Goal: Task Accomplishment & Management: Manage account settings

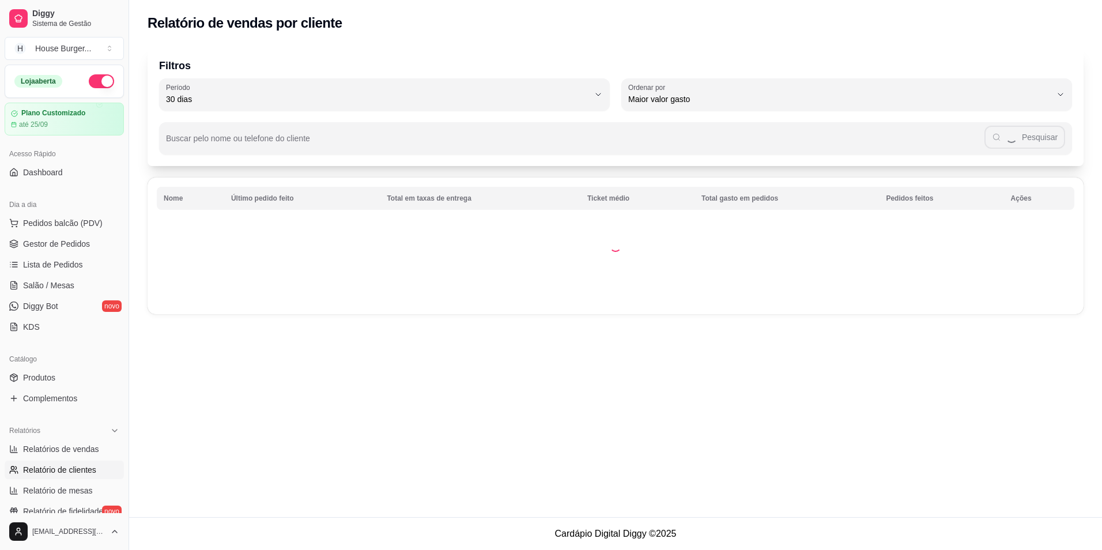
select select "30"
select select "HIGHEST_TOTAL_SPENT_WITH_ORDERS"
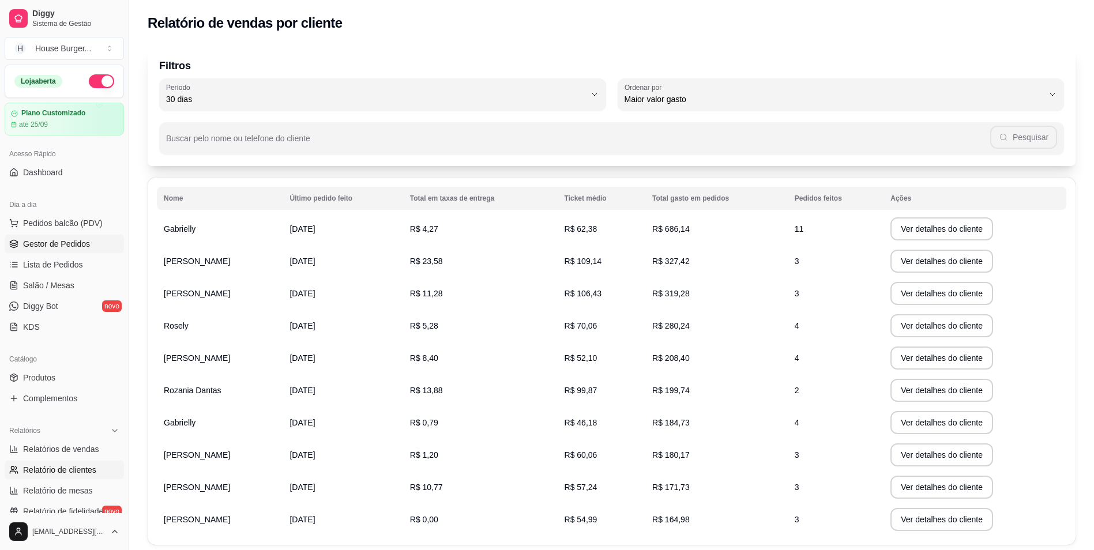
click at [75, 236] on link "Gestor de Pedidos" at bounding box center [64, 244] width 119 height 18
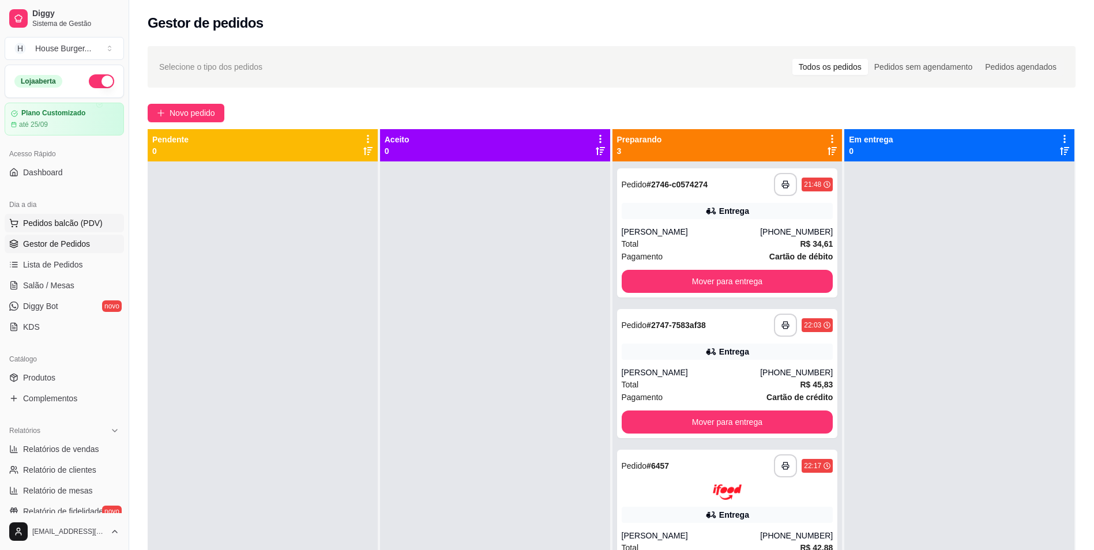
click at [66, 223] on span "Pedidos balcão (PDV)" at bounding box center [63, 223] width 80 height 12
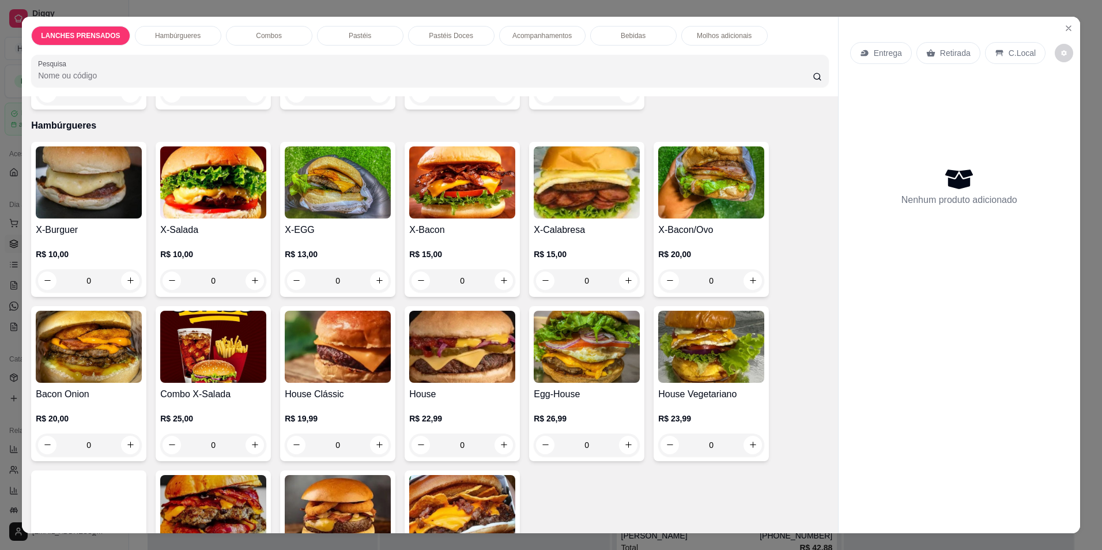
scroll to position [288, 0]
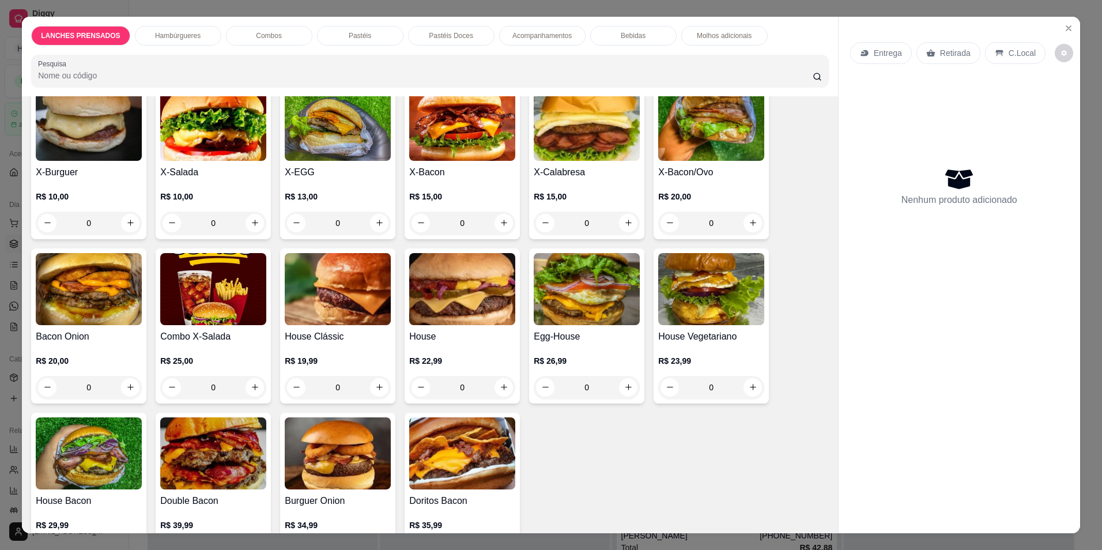
click at [252, 222] on div "0" at bounding box center [213, 223] width 106 height 23
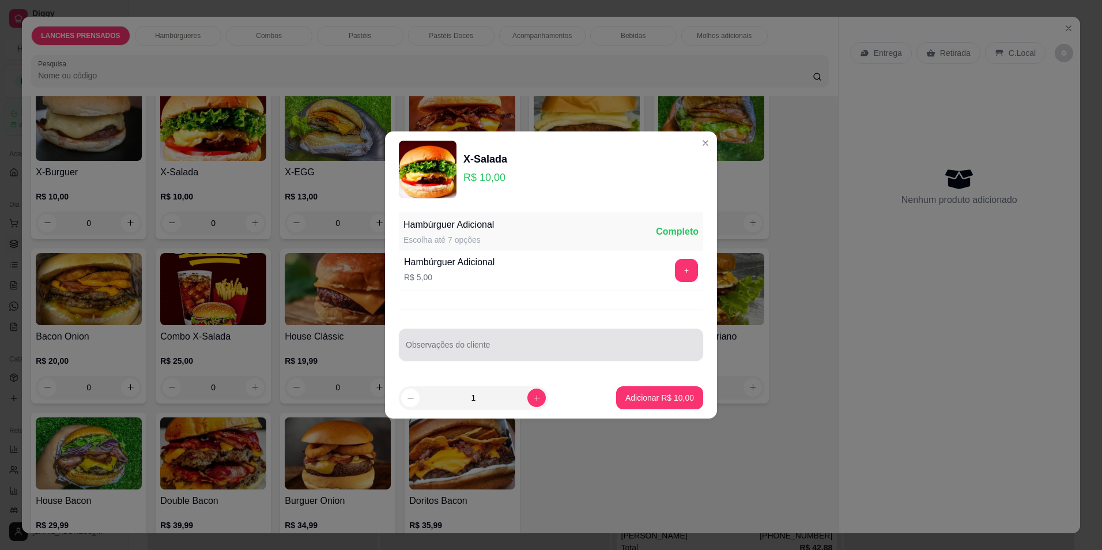
click at [455, 342] on div at bounding box center [551, 344] width 291 height 23
type input "sem mostarda"
click at [678, 275] on button "+" at bounding box center [687, 270] width 22 height 22
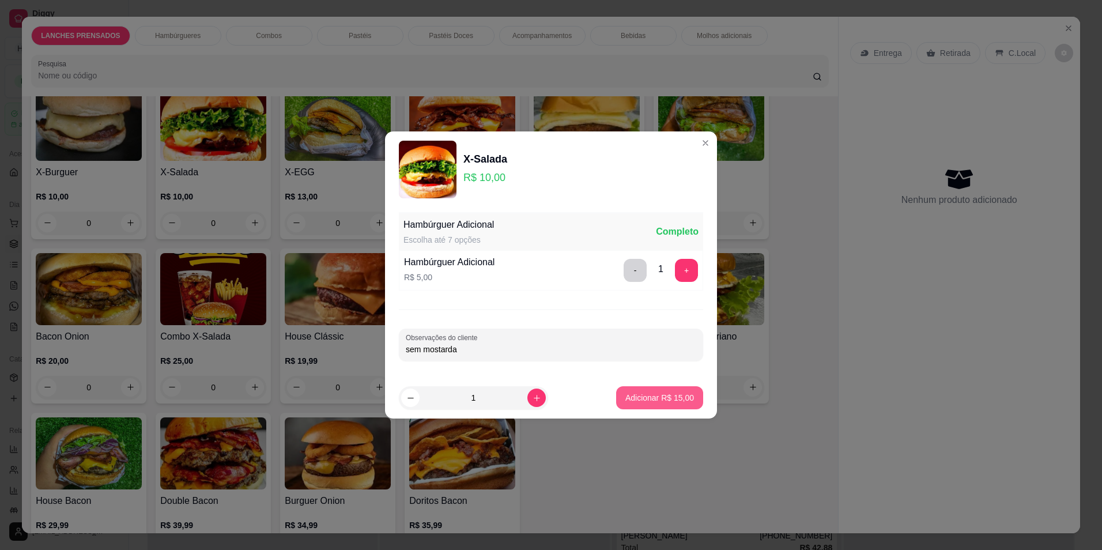
click at [651, 397] on p "Adicionar R$ 15,00" at bounding box center [659, 398] width 69 height 12
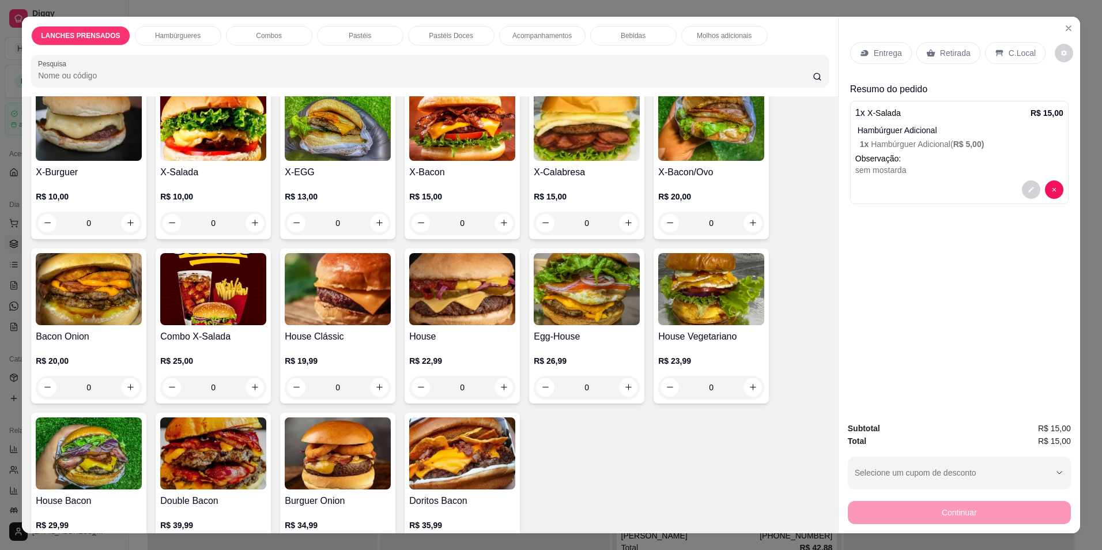
click at [621, 31] on p "Bebidas" at bounding box center [633, 35] width 25 height 9
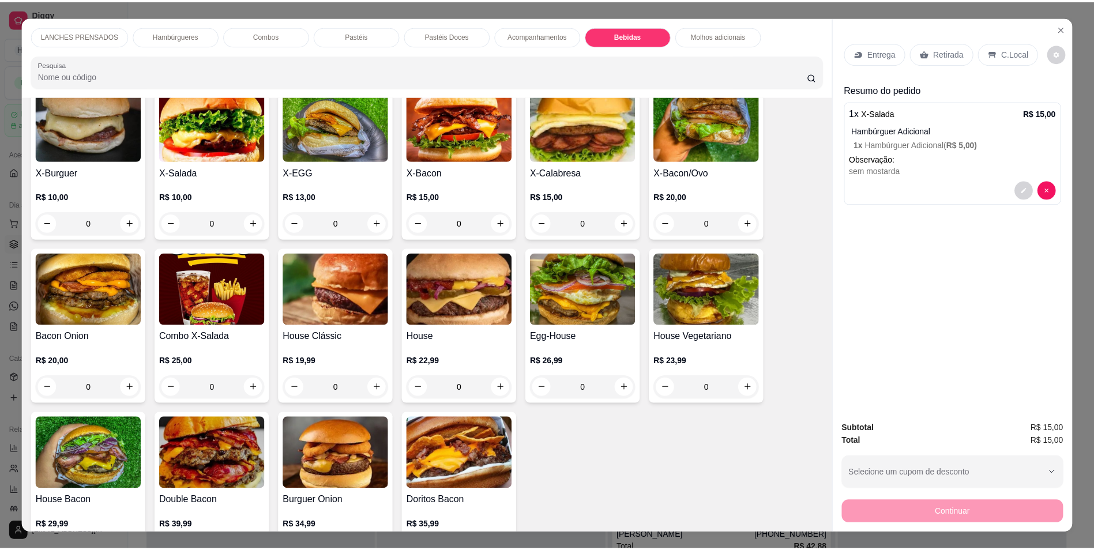
scroll to position [20, 0]
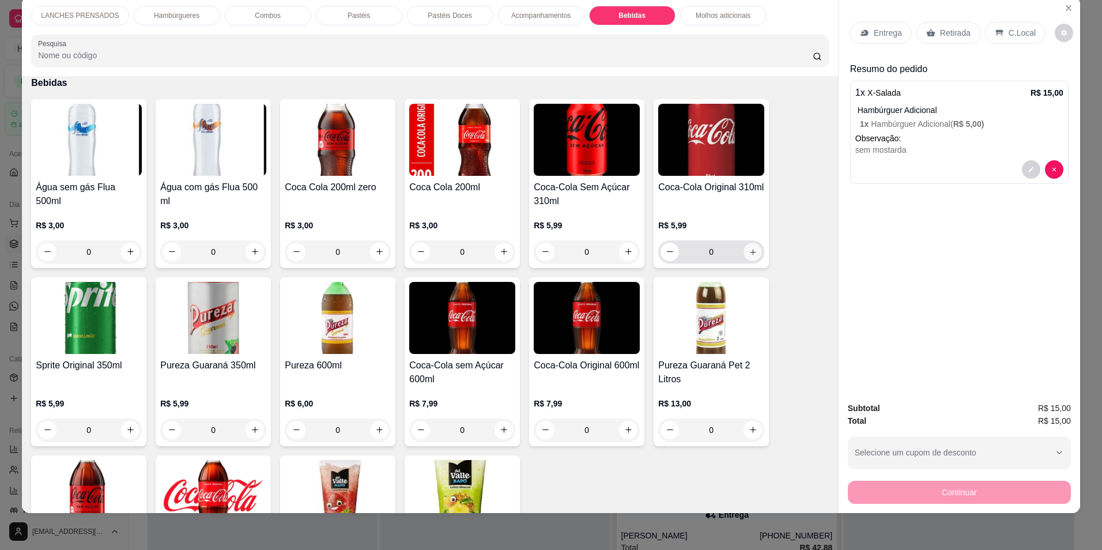
click at [749, 254] on icon "increase-product-quantity" at bounding box center [753, 251] width 9 height 9
type input "1"
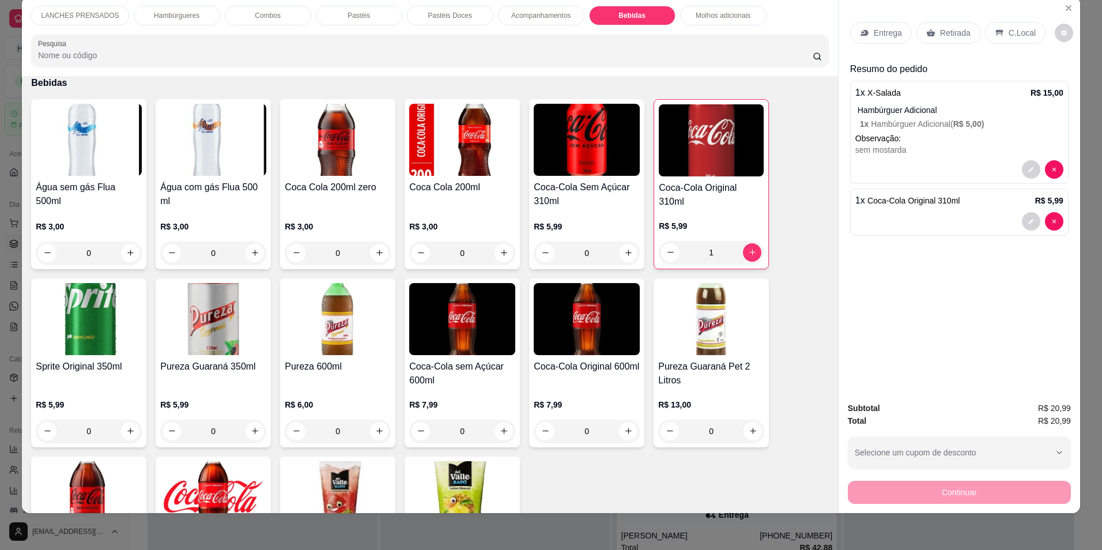
click at [944, 34] on p "Retirada" at bounding box center [955, 33] width 31 height 12
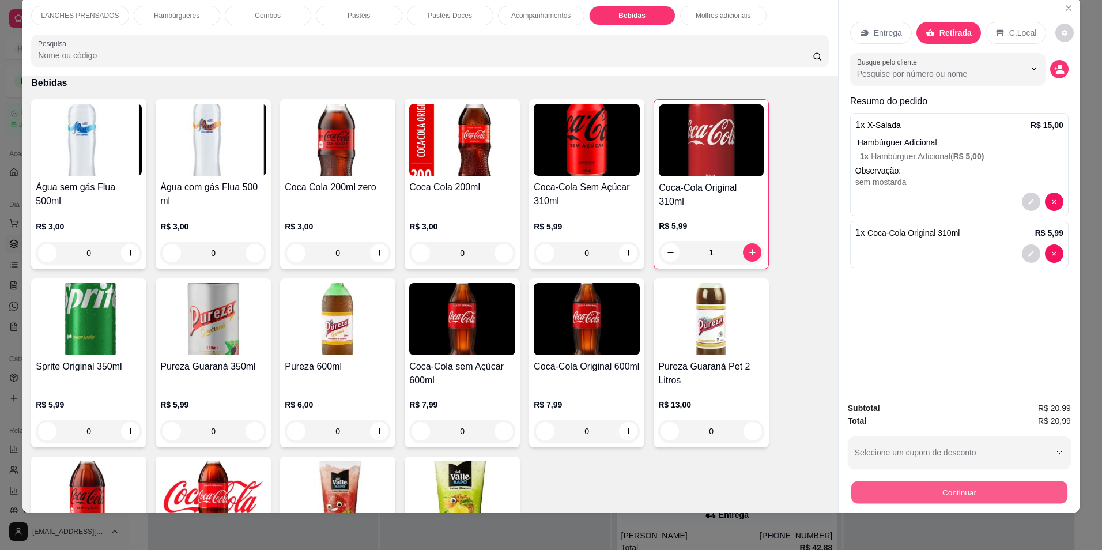
click at [934, 487] on button "Continuar" at bounding box center [959, 492] width 216 height 22
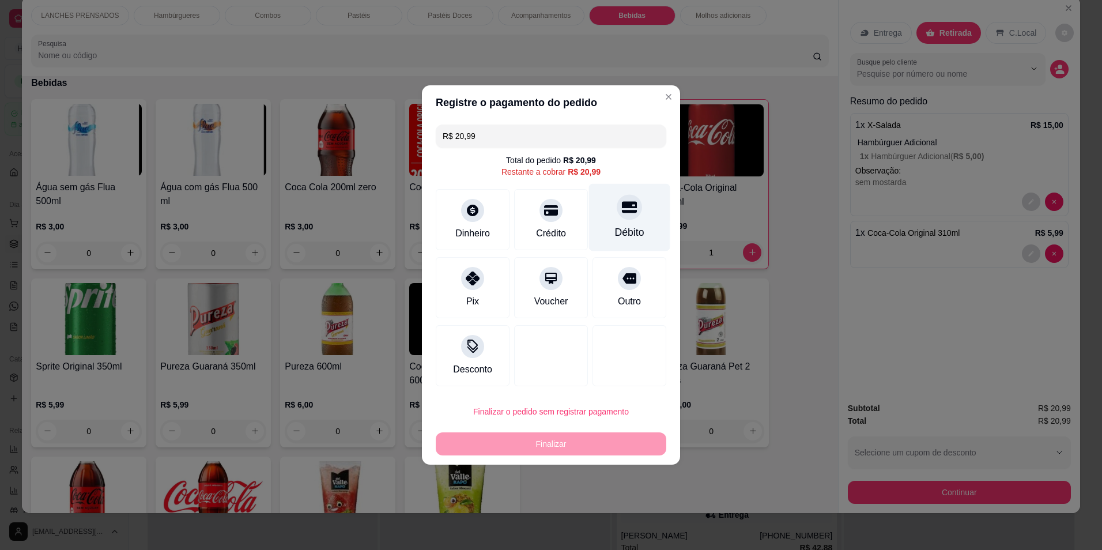
click at [623, 222] on div "Débito" at bounding box center [629, 217] width 81 height 67
type input "R$ 0,00"
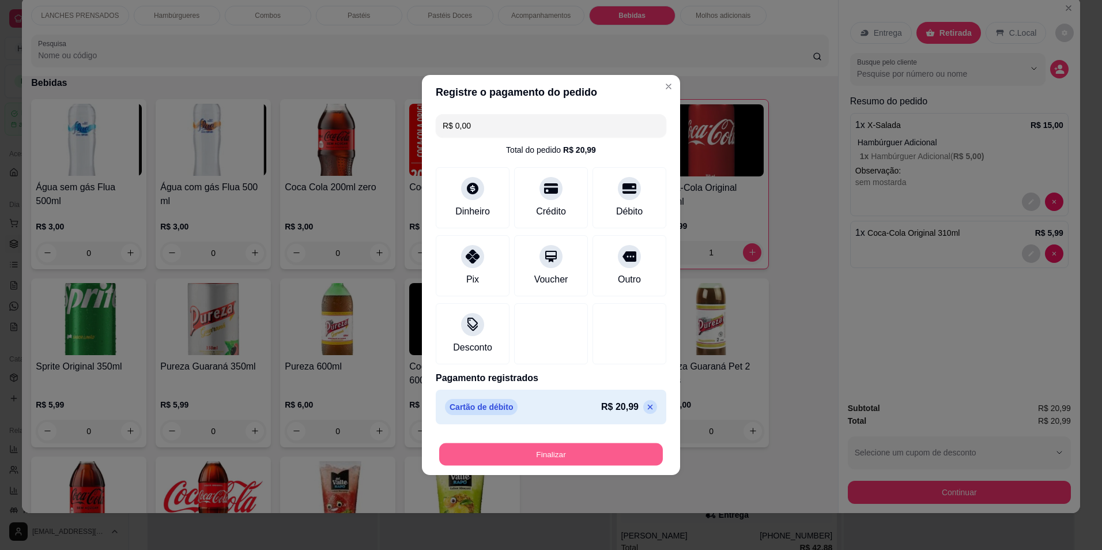
click at [596, 451] on button "Finalizar" at bounding box center [551, 454] width 224 height 22
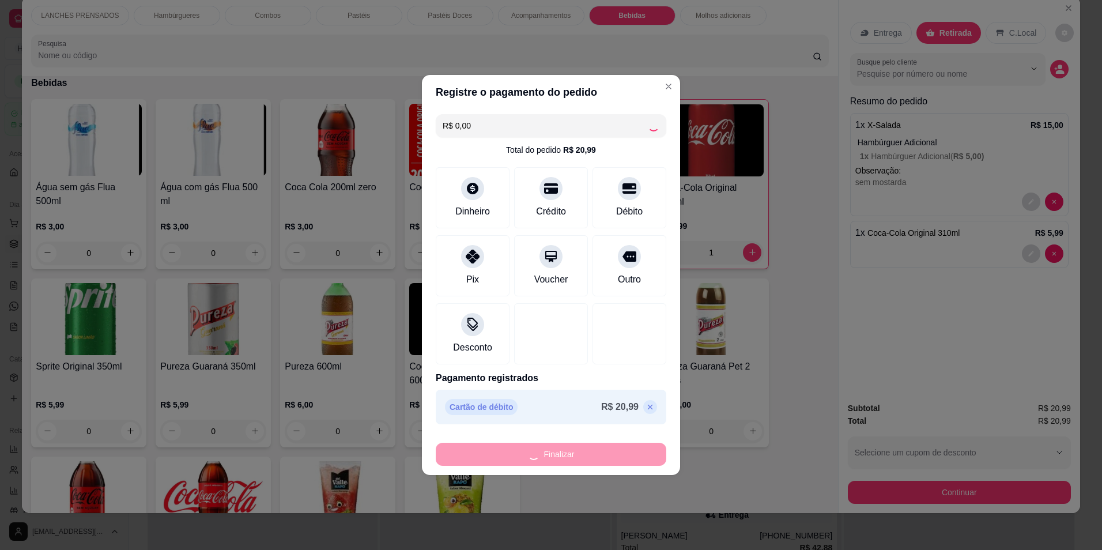
type input "0"
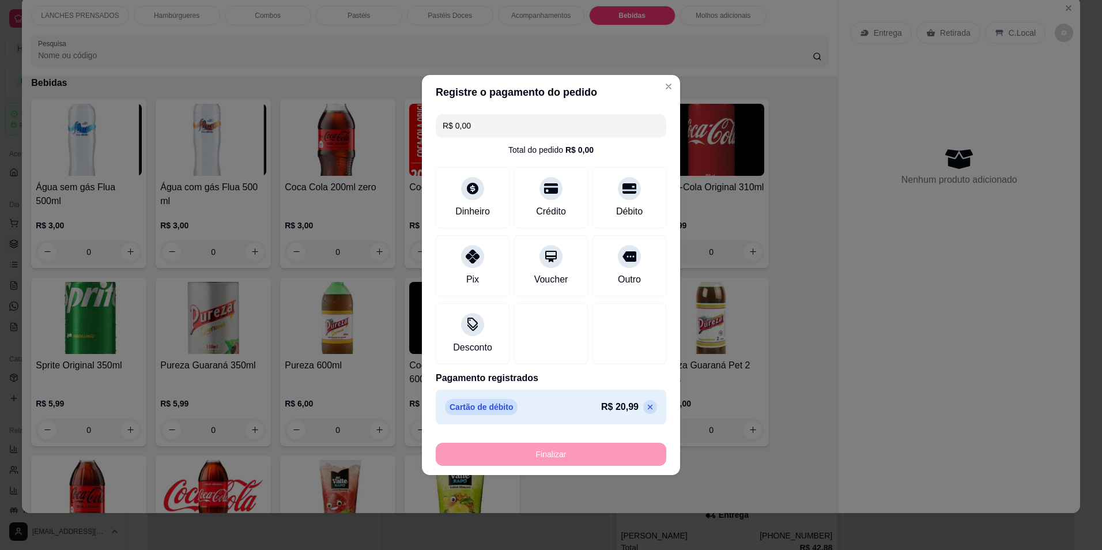
type input "-R$ 20,99"
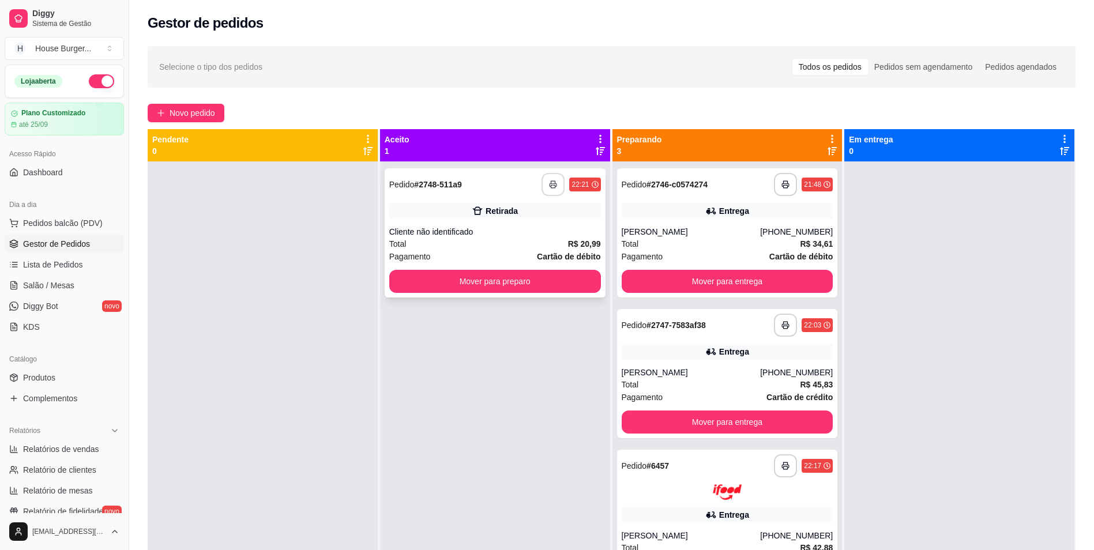
click at [549, 180] on icon "button" at bounding box center [553, 184] width 8 height 8
click at [563, 244] on div "Total R$ 20,99" at bounding box center [495, 244] width 212 height 13
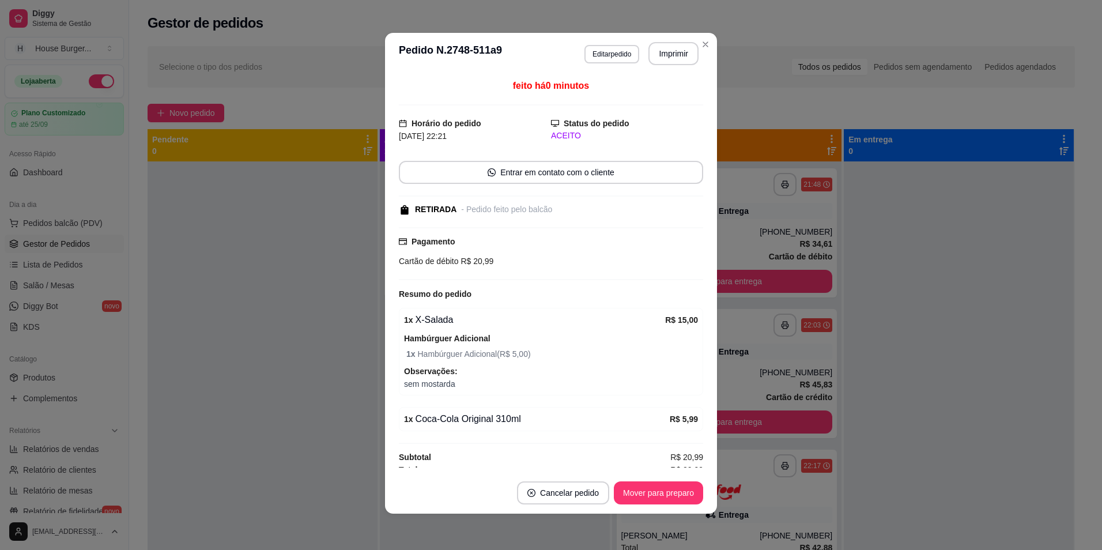
scroll to position [2, 0]
click at [618, 52] on button "Editar pedido" at bounding box center [612, 53] width 55 height 18
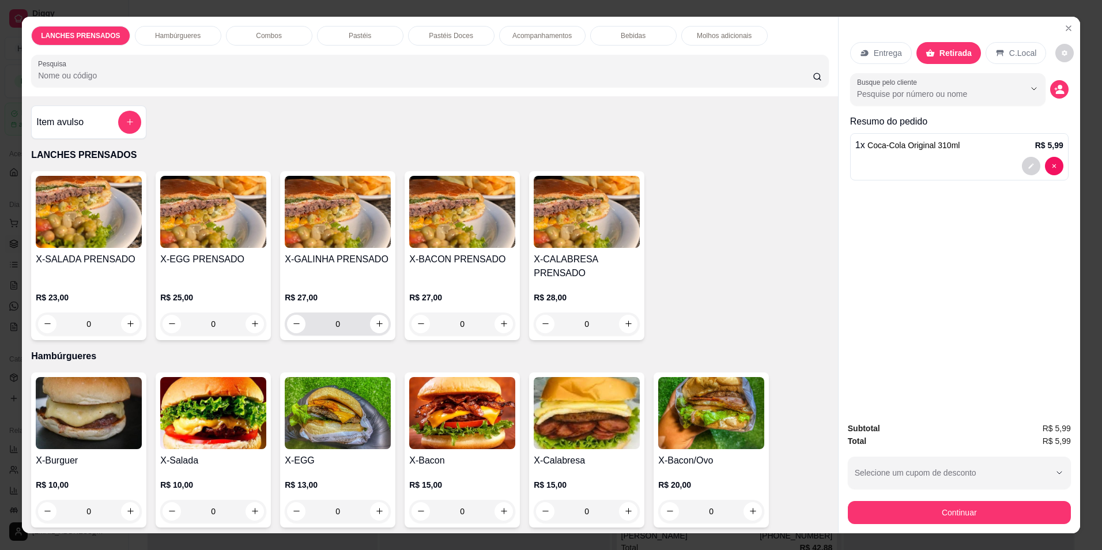
scroll to position [115, 0]
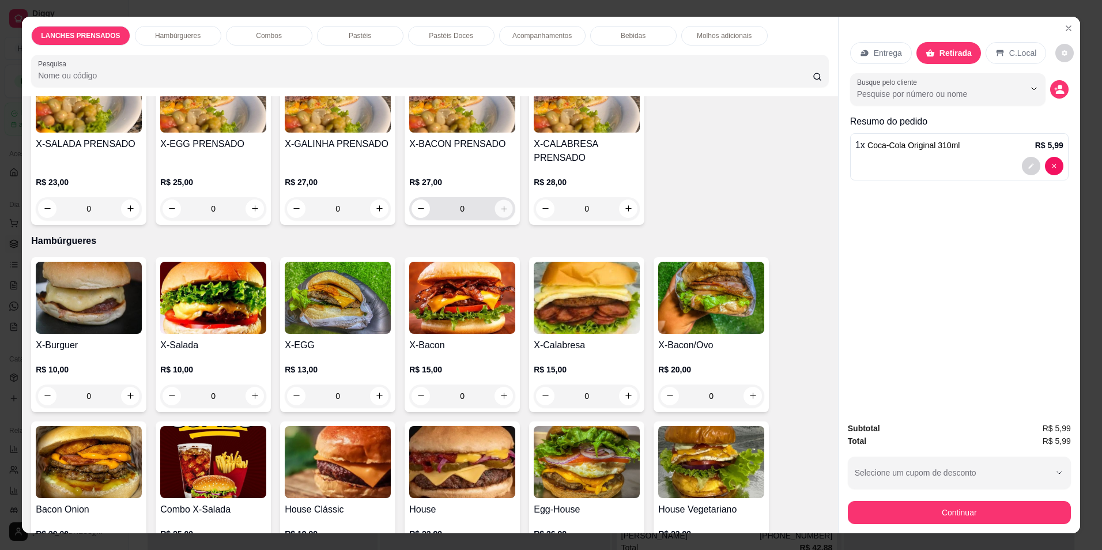
click at [500, 209] on icon "increase-product-quantity" at bounding box center [504, 208] width 9 height 9
type input "1"
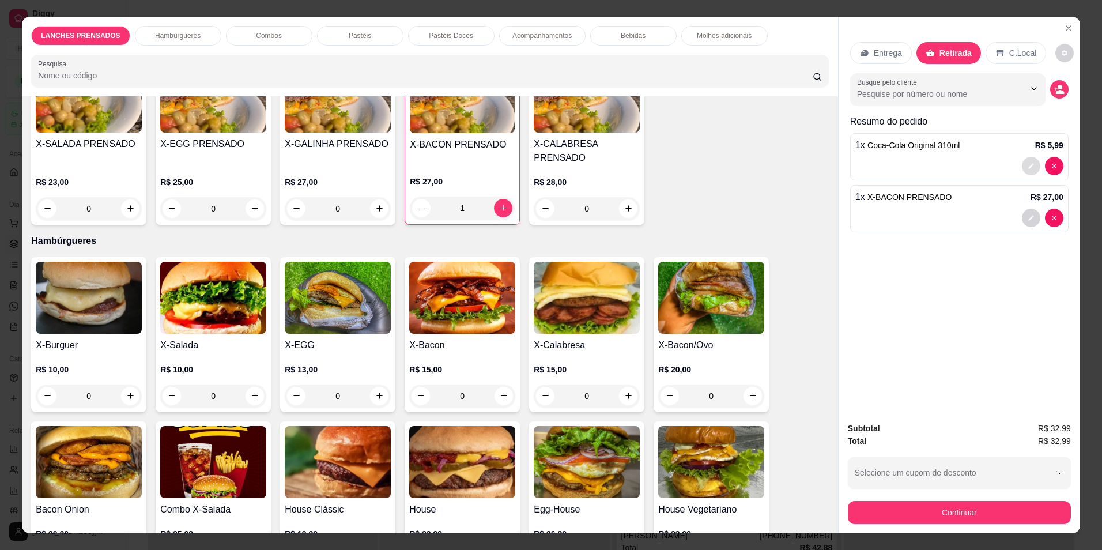
click at [1032, 170] on button "decrease-product-quantity" at bounding box center [1031, 166] width 18 height 18
click at [1028, 215] on icon "decrease-product-quantity" at bounding box center [1031, 217] width 7 height 7
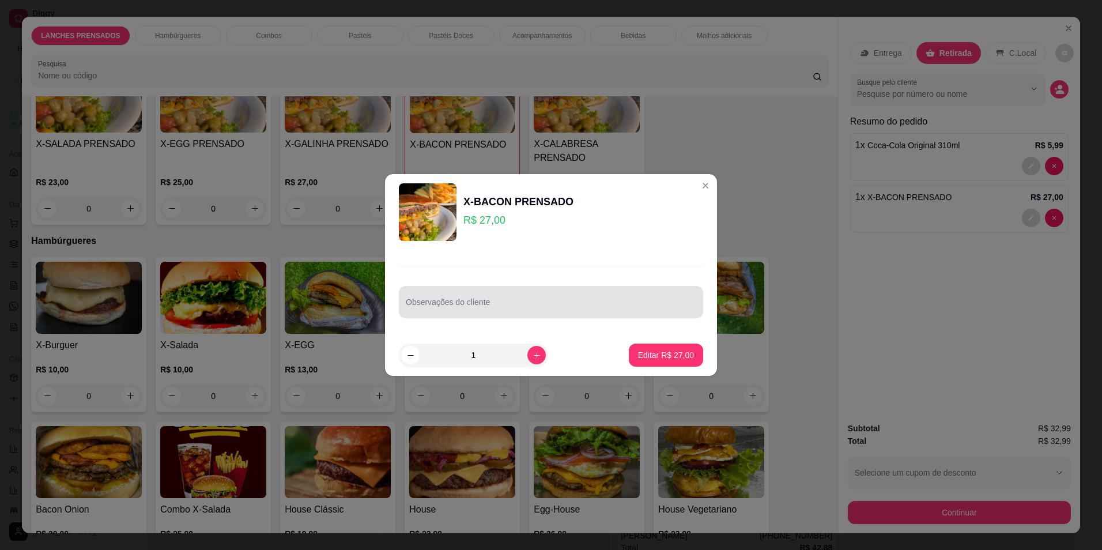
click at [508, 299] on div at bounding box center [551, 302] width 291 height 23
type input "sem mostarda e sem ervilha"
click at [650, 350] on p "Editar R$ 27,00" at bounding box center [666, 355] width 56 height 12
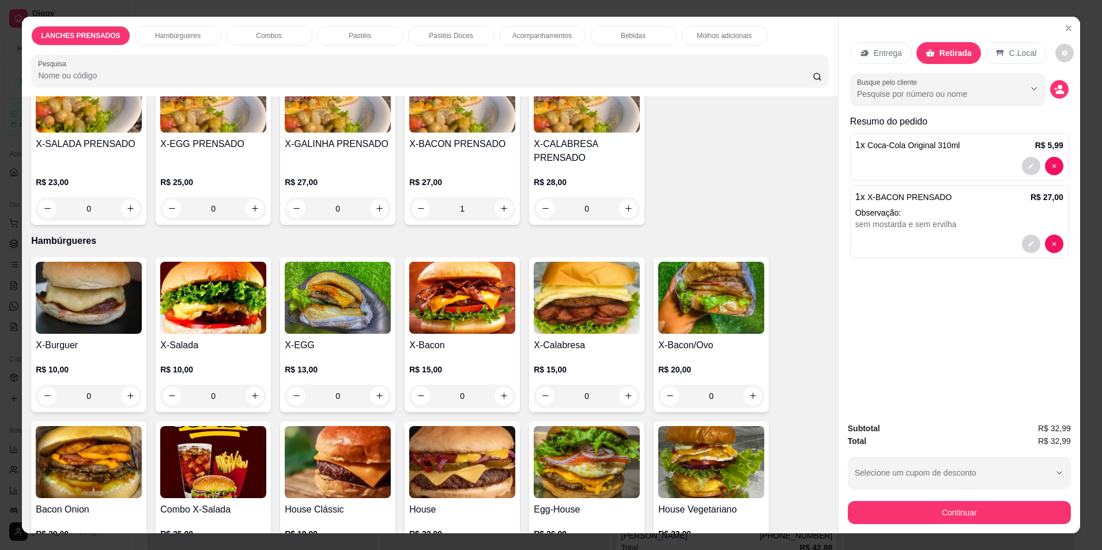
type input "0"
click at [915, 518] on button "Continuar" at bounding box center [959, 512] width 223 height 23
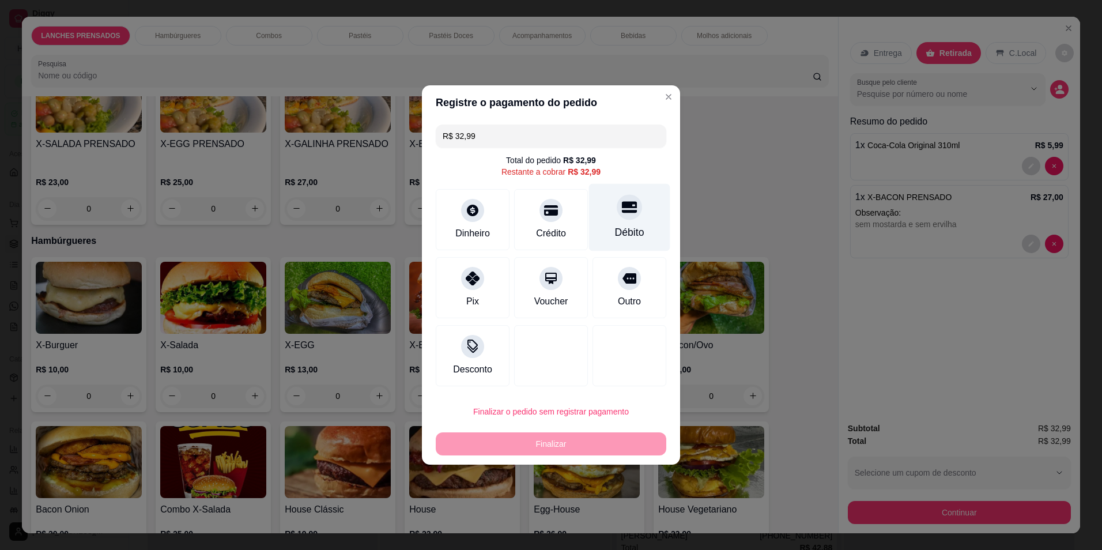
click at [619, 225] on div "Débito" at bounding box center [629, 232] width 29 height 15
type input "R$ 0,00"
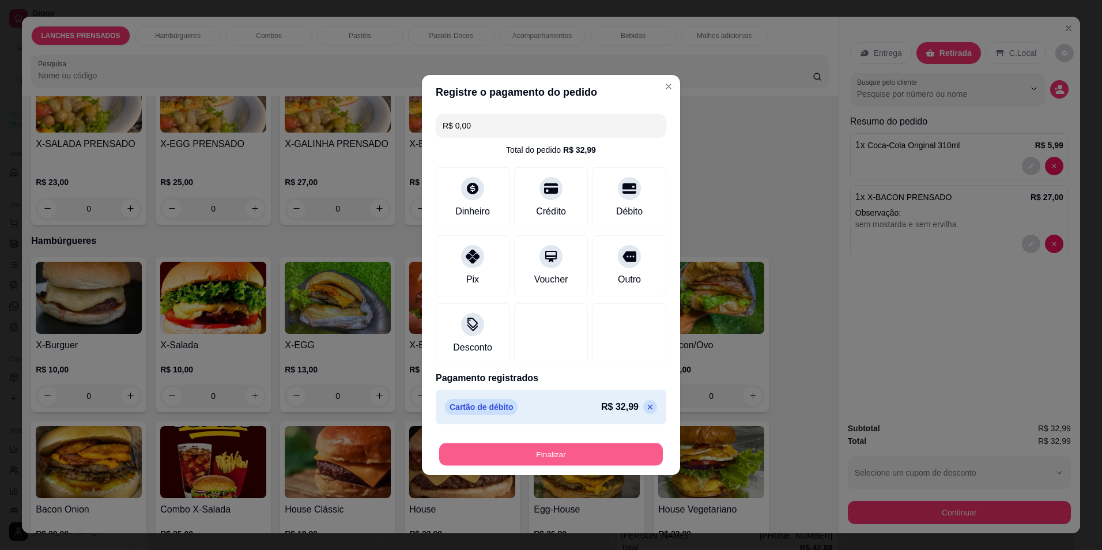
click at [574, 443] on button "Finalizar" at bounding box center [551, 454] width 224 height 22
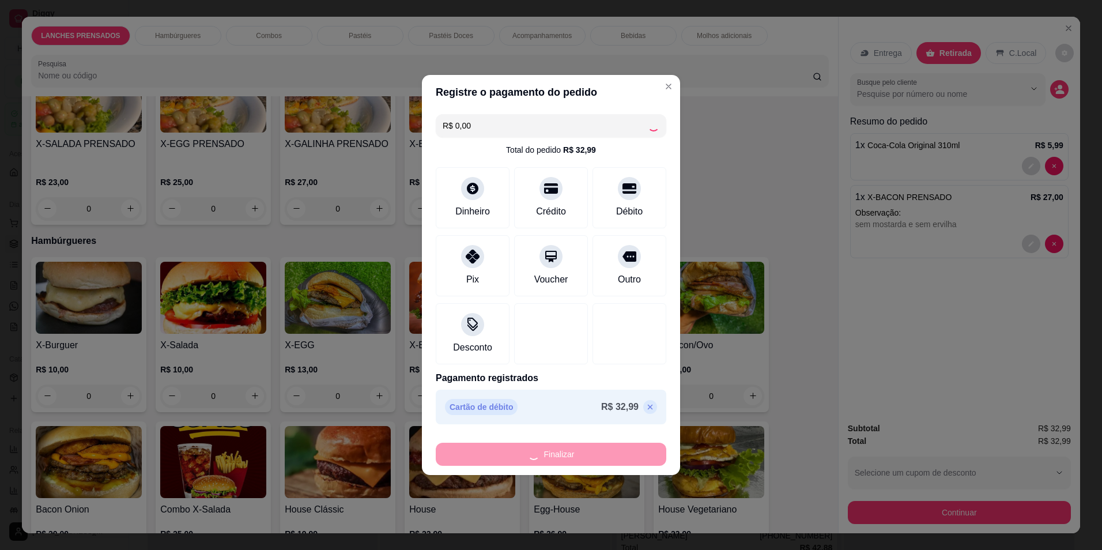
type input "0"
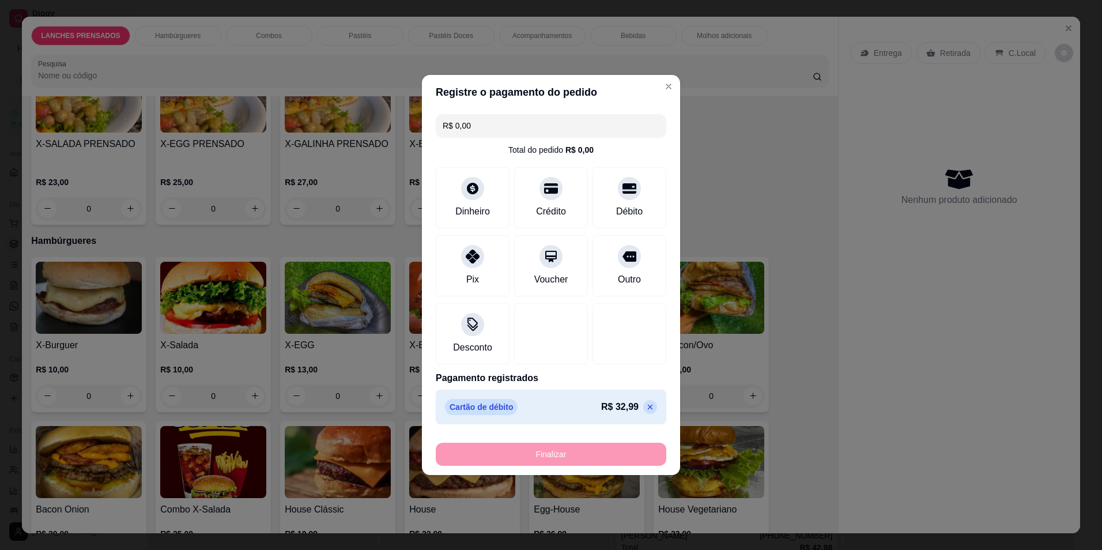
type input "-R$ 32,99"
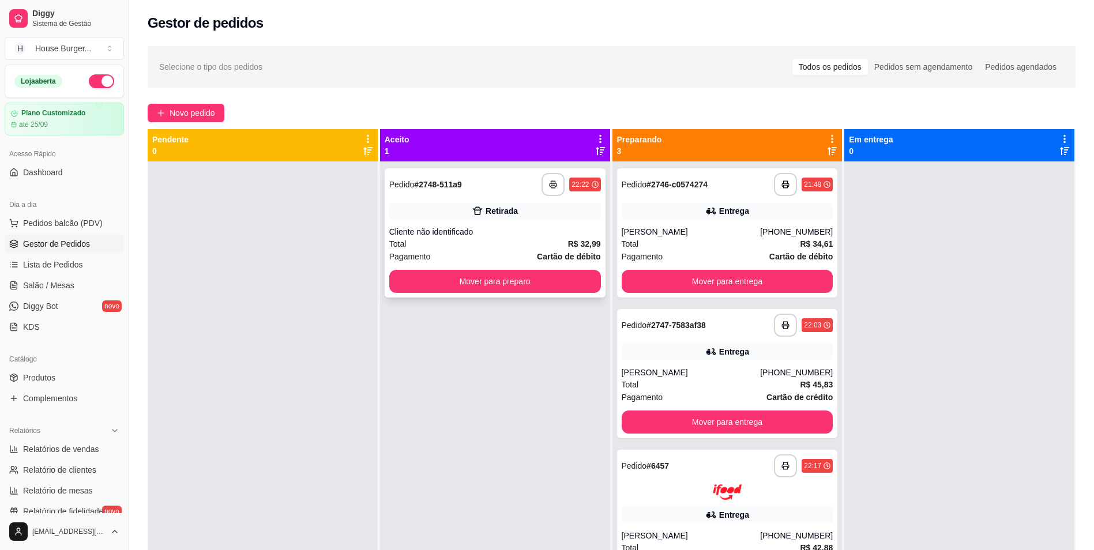
click at [476, 221] on div "**********" at bounding box center [494, 232] width 221 height 129
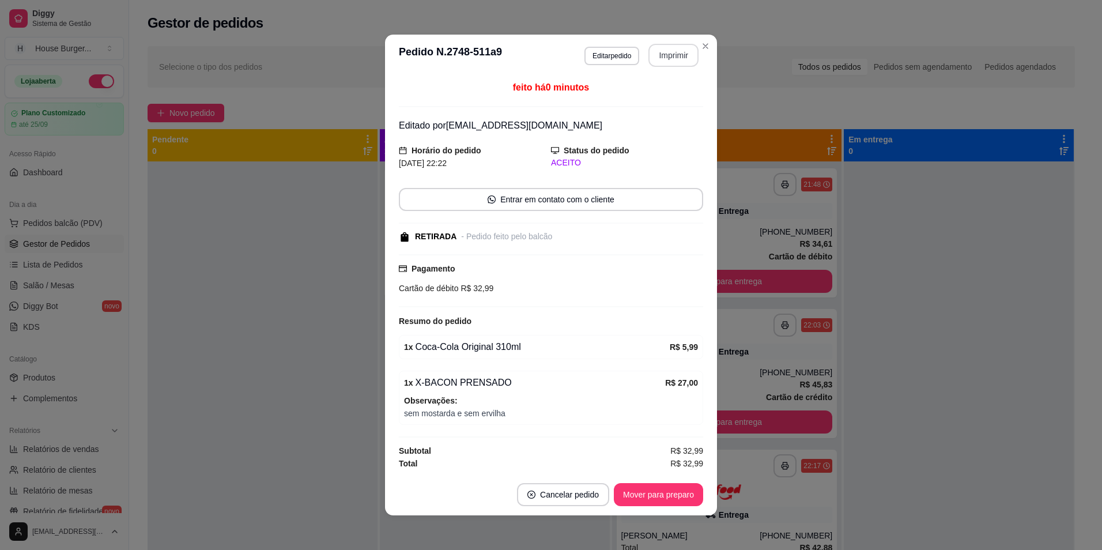
click at [665, 63] on button "Imprimir" at bounding box center [674, 55] width 50 height 23
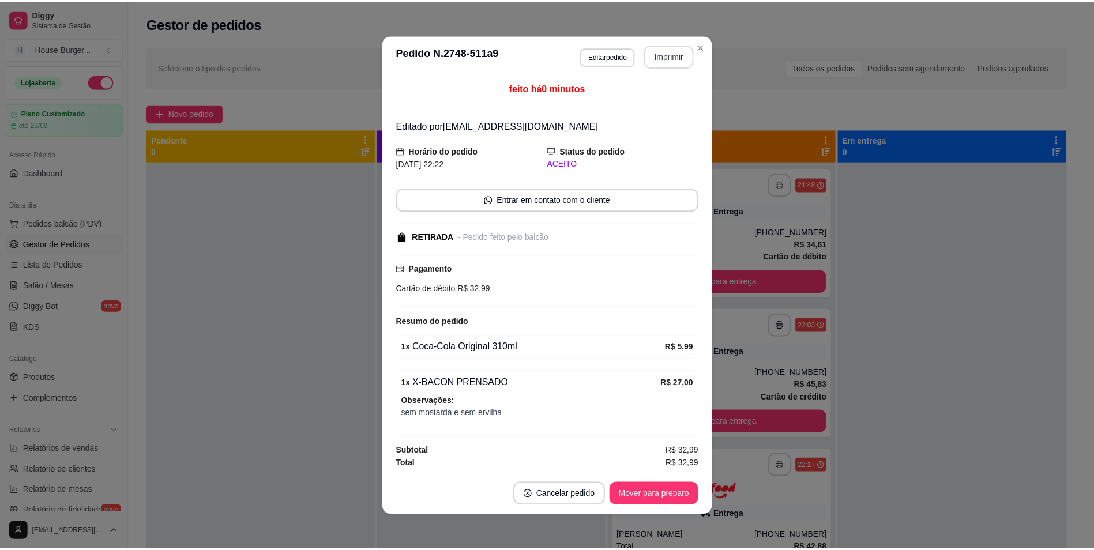
scroll to position [0, 0]
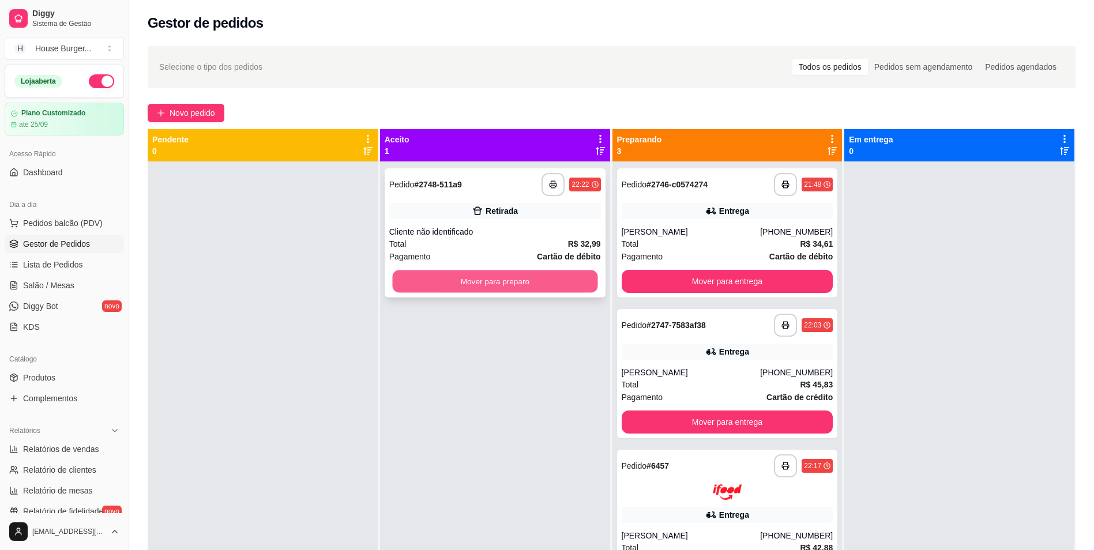
click at [469, 275] on button "Mover para preparo" at bounding box center [494, 281] width 205 height 22
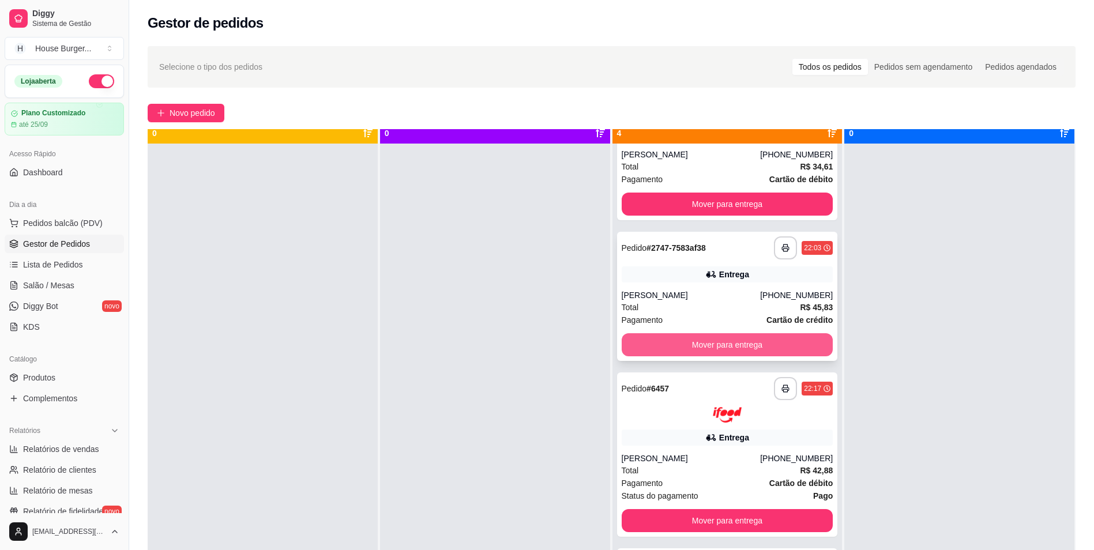
scroll to position [32, 0]
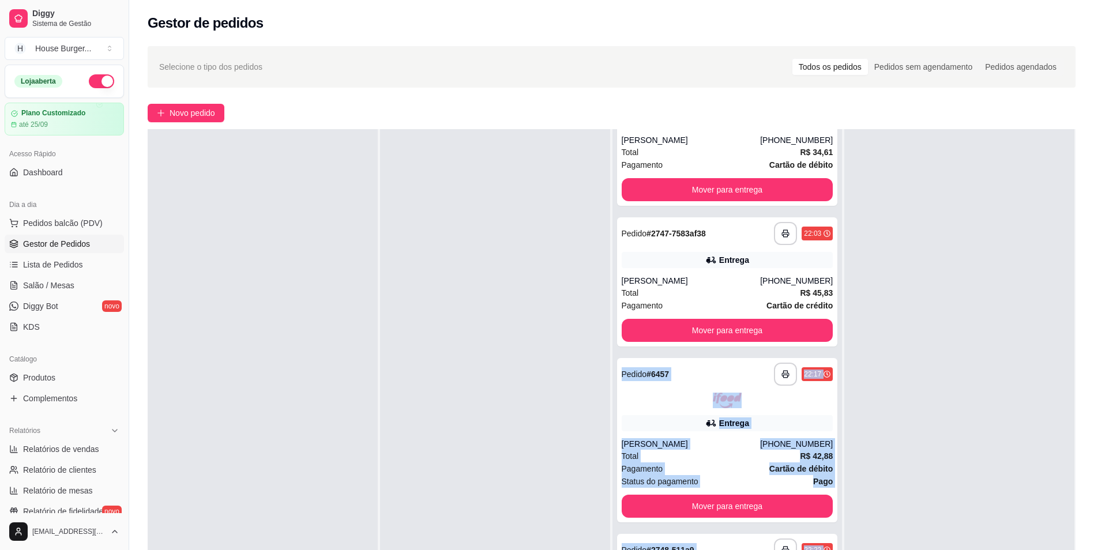
drag, startPoint x: 644, startPoint y: 342, endPoint x: 1104, endPoint y: 172, distance: 490.1
click at [1094, 172] on html "**********" at bounding box center [547, 275] width 1094 height 550
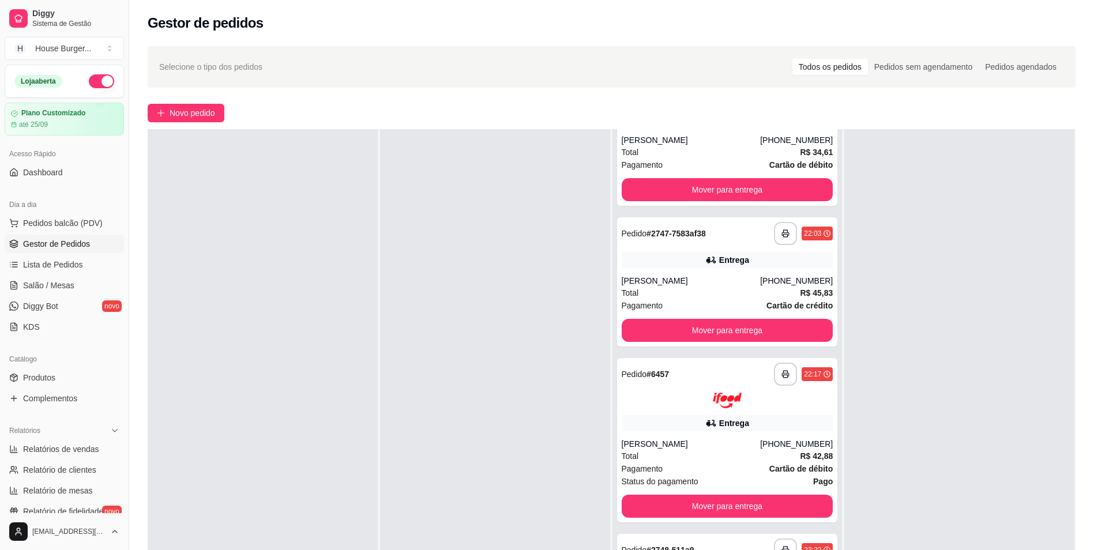
click at [431, 376] on div at bounding box center [495, 404] width 230 height 550
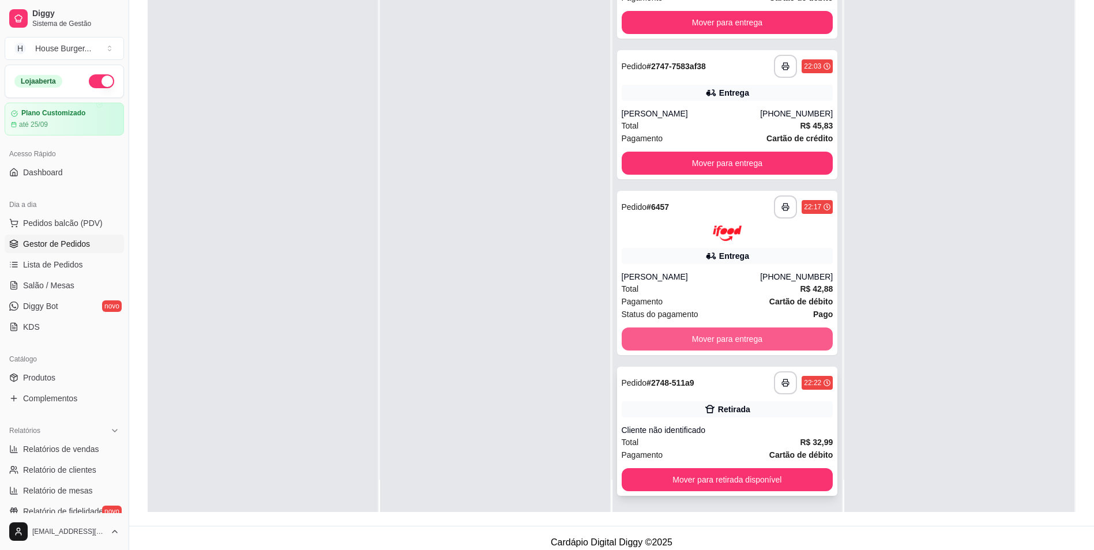
scroll to position [176, 0]
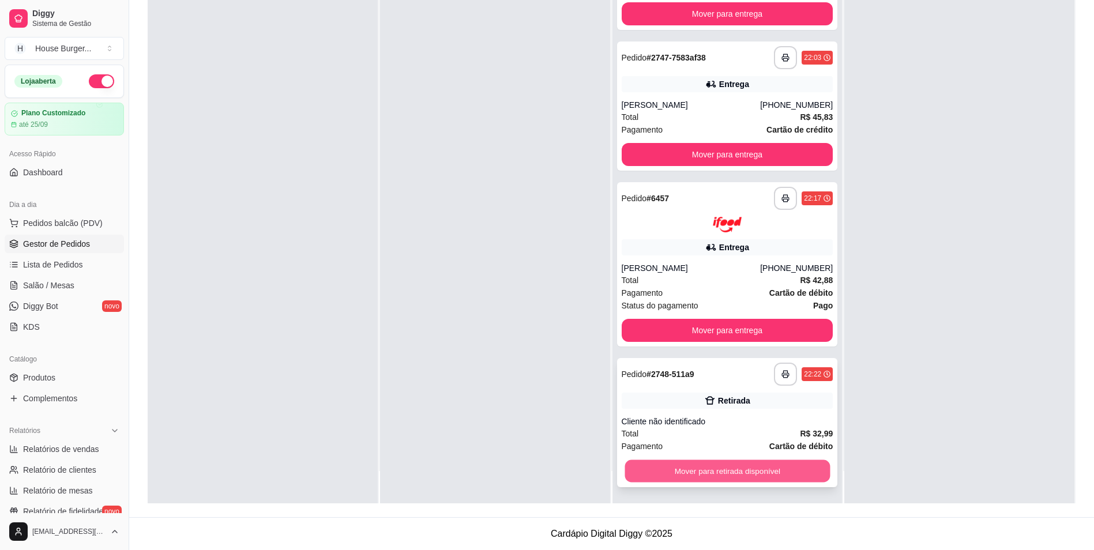
click at [766, 477] on button "Mover para retirada disponível" at bounding box center [726, 470] width 205 height 22
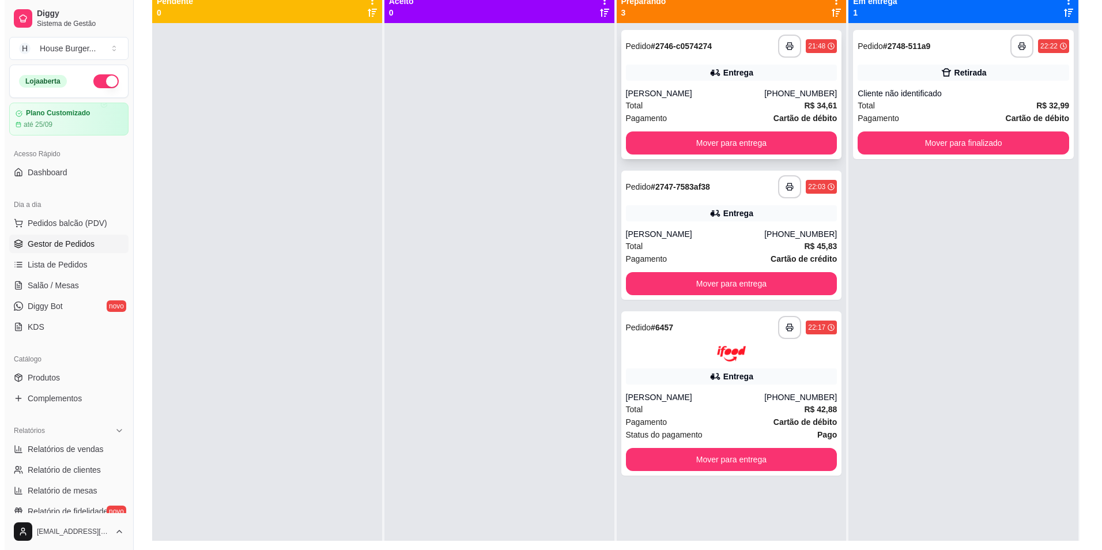
scroll to position [118, 0]
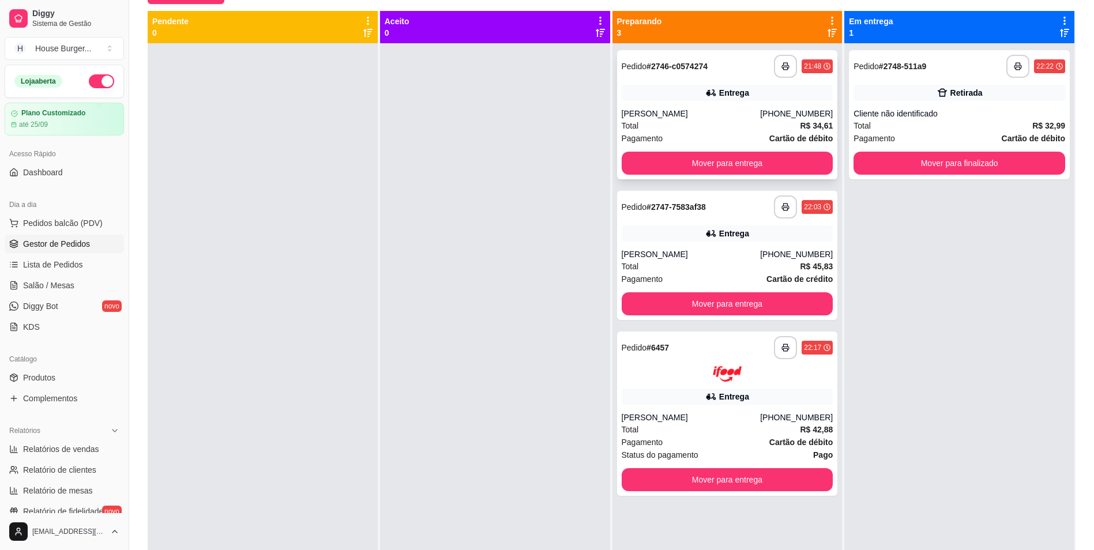
click at [718, 123] on div "Total R$ 34,61" at bounding box center [727, 125] width 212 height 13
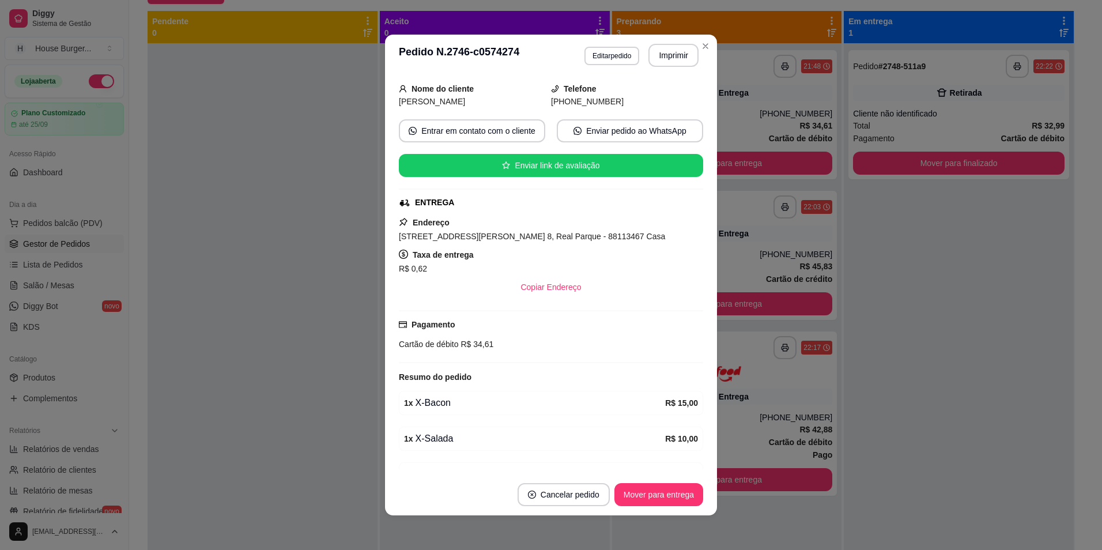
scroll to position [173, 0]
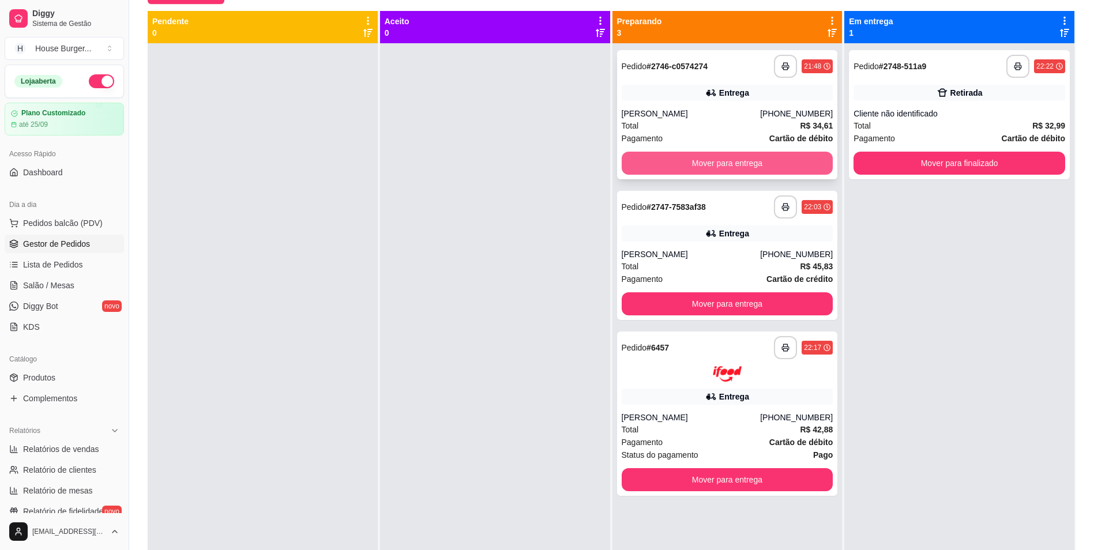
click at [685, 157] on button "Mover para entrega" at bounding box center [727, 163] width 212 height 23
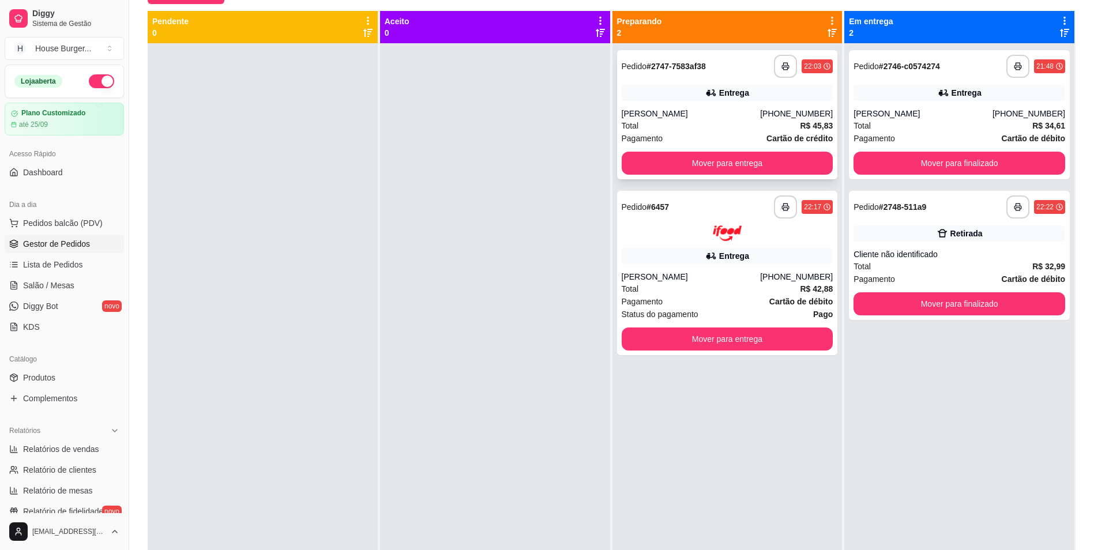
click at [695, 114] on div "[PERSON_NAME]" at bounding box center [690, 114] width 139 height 12
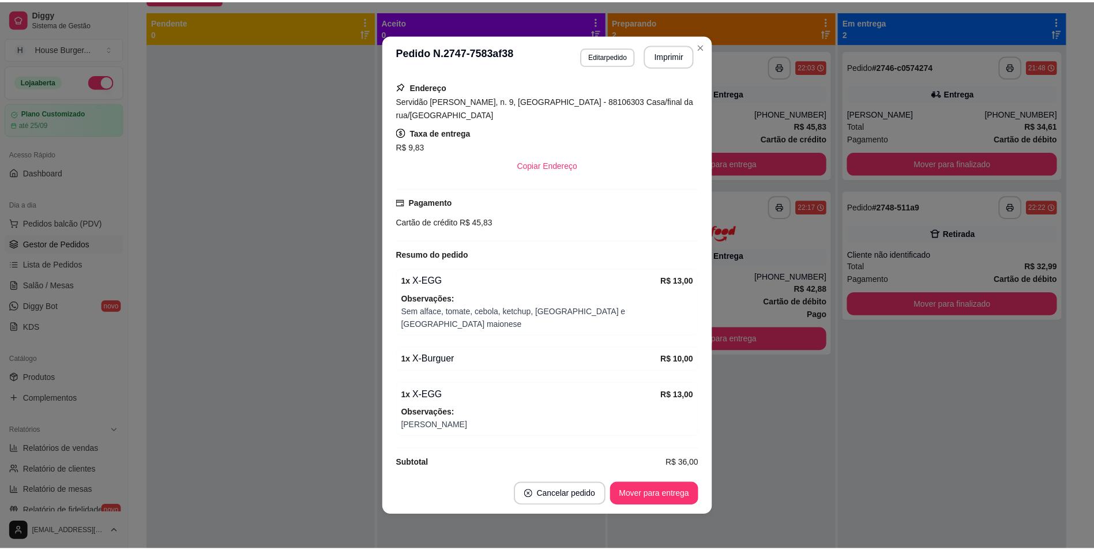
scroll to position [2, 0]
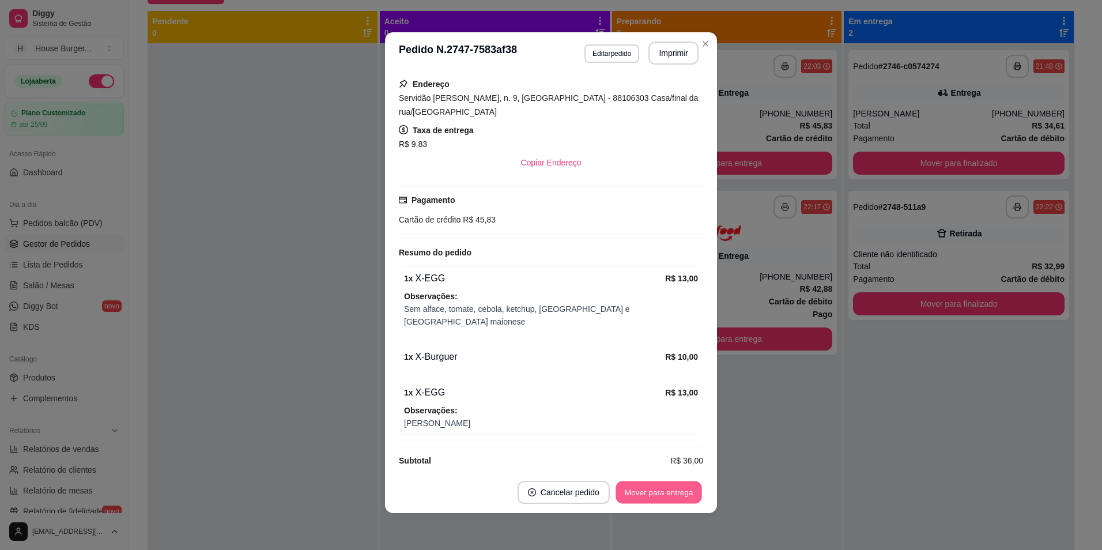
click at [658, 491] on button "Mover para entrega" at bounding box center [659, 492] width 86 height 22
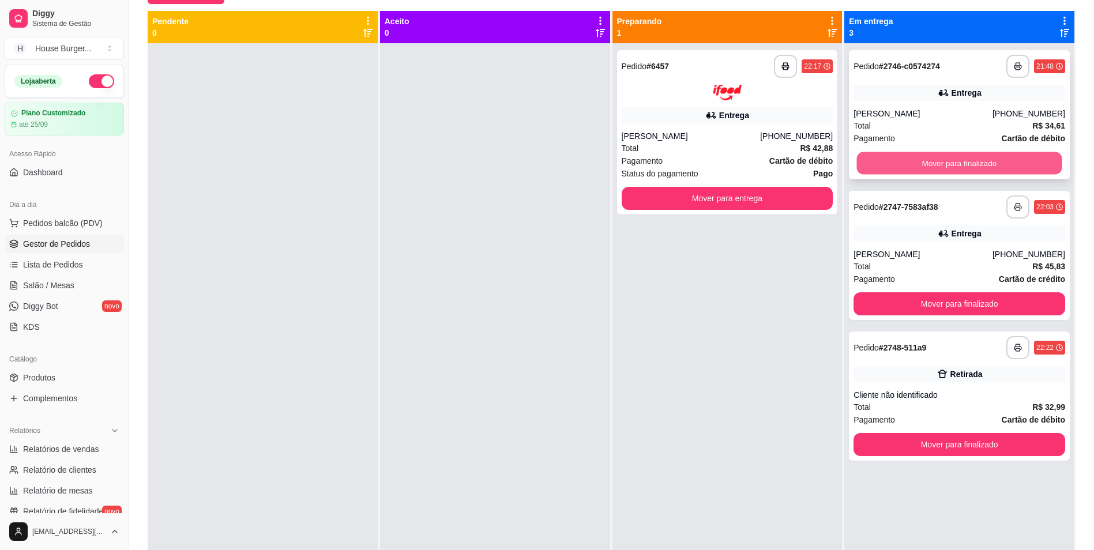
click at [968, 167] on button "Mover para finalizado" at bounding box center [959, 163] width 205 height 22
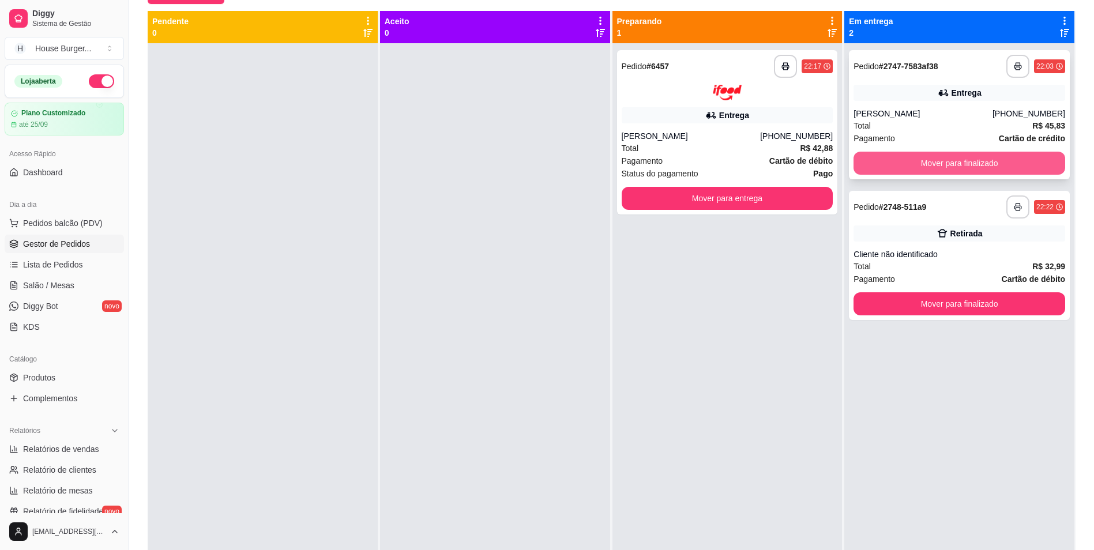
click at [968, 167] on button "Mover para finalizado" at bounding box center [959, 163] width 212 height 23
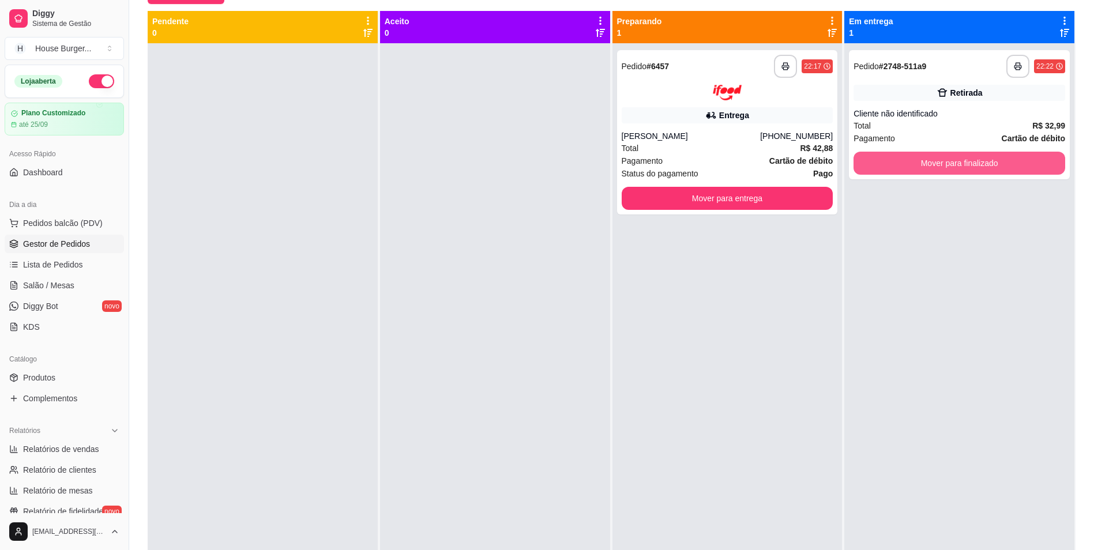
click at [968, 167] on button "Mover para finalizado" at bounding box center [959, 163] width 212 height 23
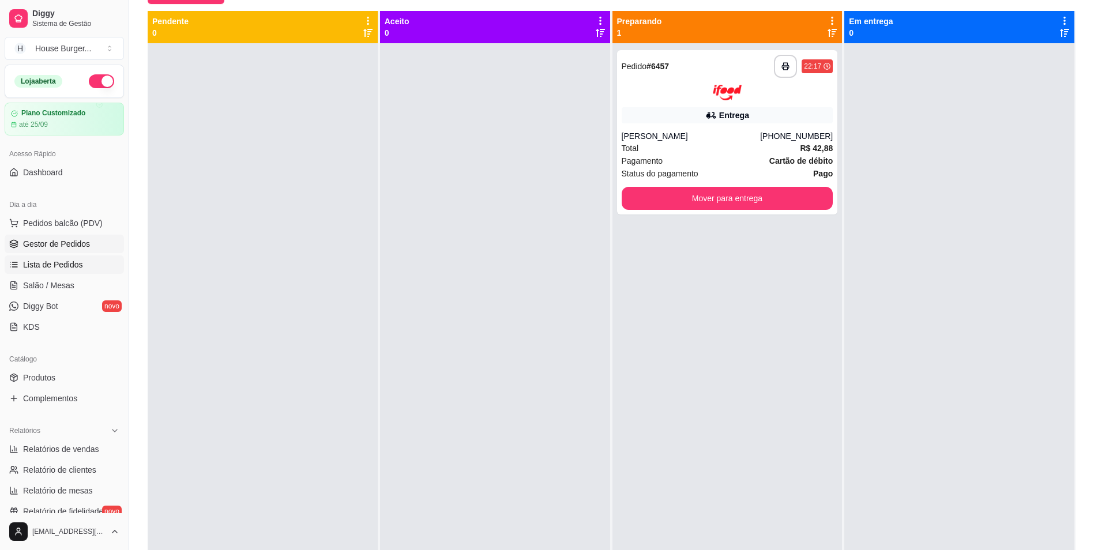
click at [20, 262] on link "Lista de Pedidos" at bounding box center [64, 264] width 119 height 18
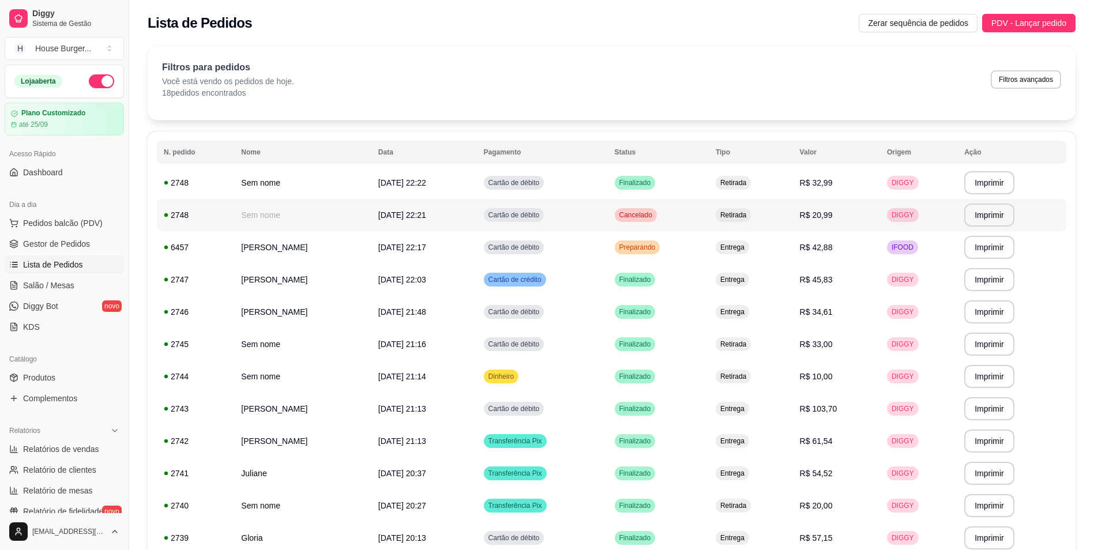
click at [331, 231] on td "Sem nome" at bounding box center [302, 215] width 137 height 32
click at [301, 256] on td "[PERSON_NAME]" at bounding box center [302, 247] width 137 height 32
click at [259, 274] on td "[PERSON_NAME]" at bounding box center [302, 279] width 137 height 32
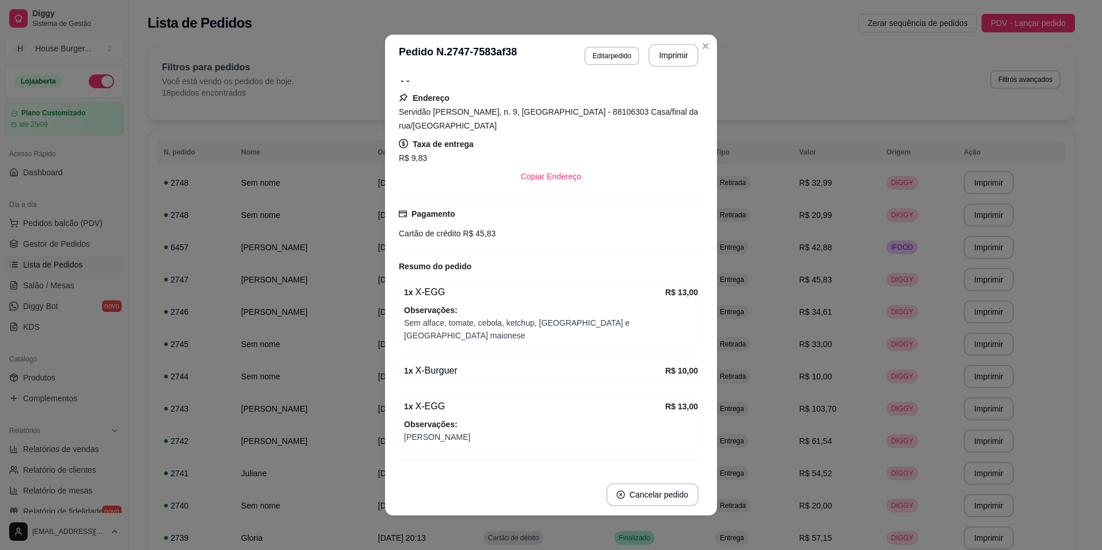
scroll to position [223, 0]
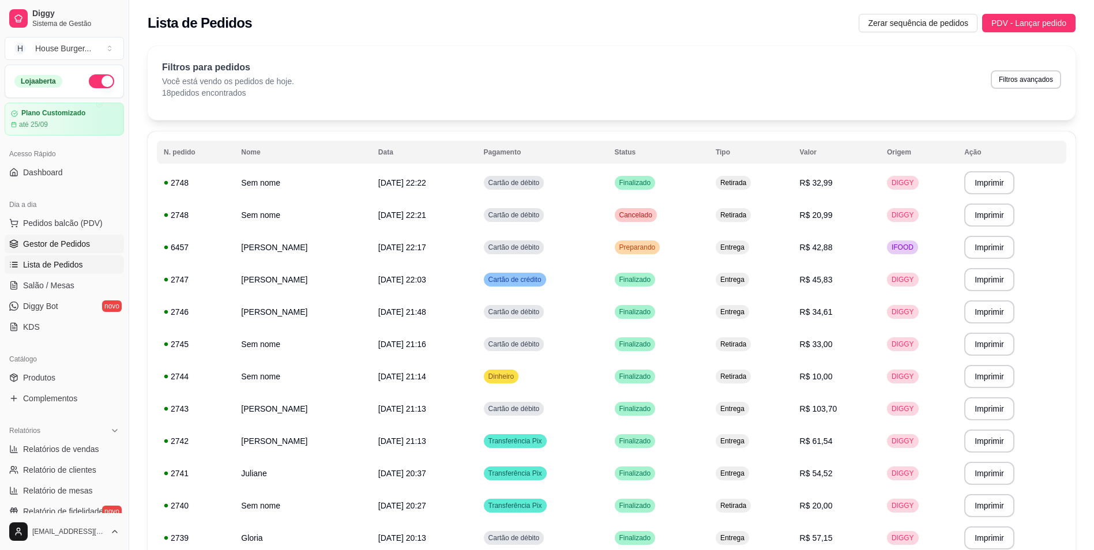
click at [67, 251] on link "Gestor de Pedidos" at bounding box center [64, 244] width 119 height 18
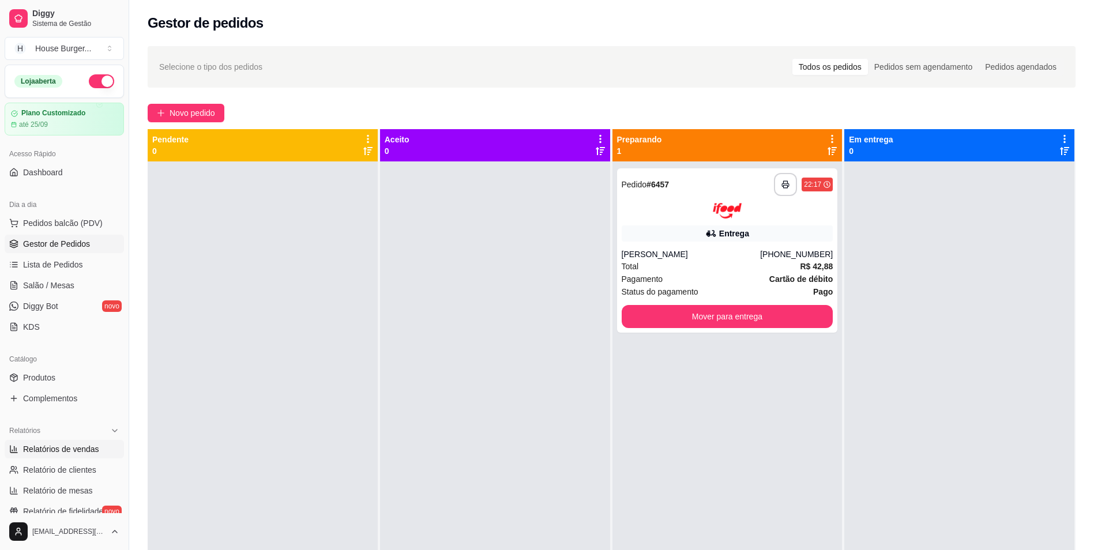
click at [54, 445] on span "Relatórios de vendas" at bounding box center [61, 449] width 76 height 12
select select "ALL"
select select "0"
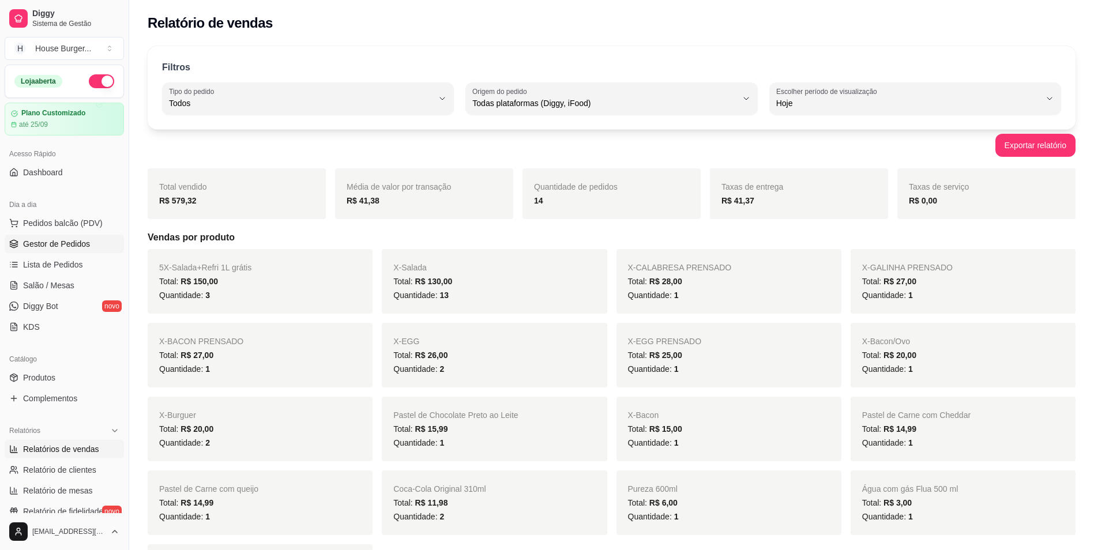
click at [56, 242] on span "Gestor de Pedidos" at bounding box center [56, 244] width 67 height 12
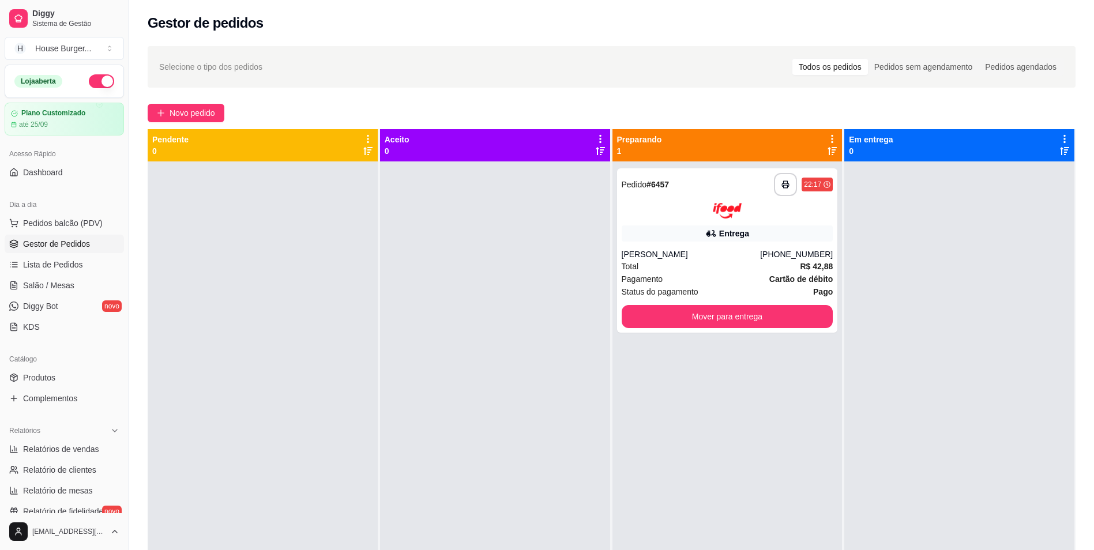
drag, startPoint x: 210, startPoint y: 306, endPoint x: 228, endPoint y: 325, distance: 25.7
click at [228, 325] on div at bounding box center [263, 436] width 230 height 550
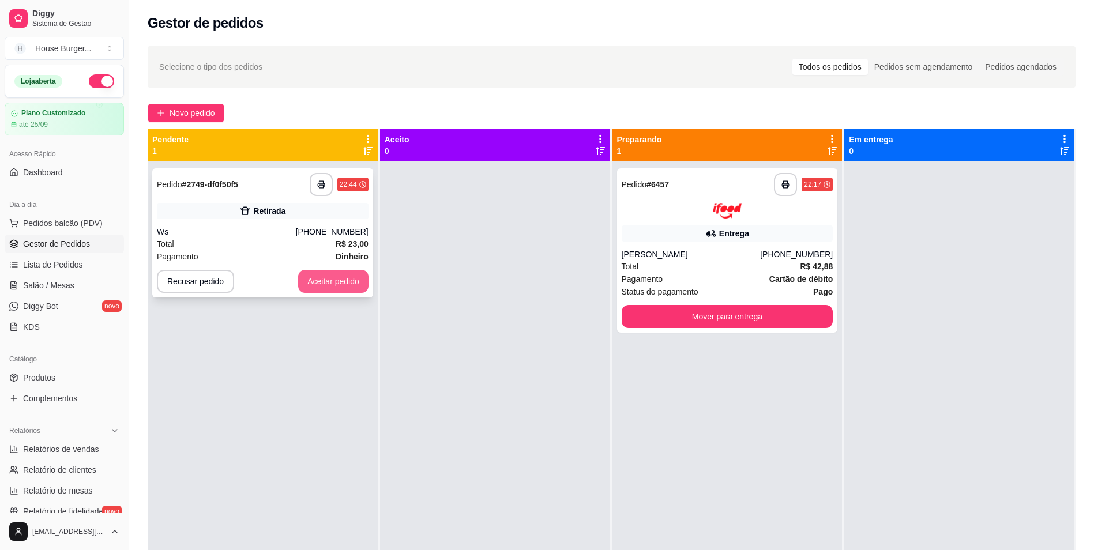
click at [340, 291] on button "Aceitar pedido" at bounding box center [333, 281] width 70 height 23
click at [438, 235] on div at bounding box center [495, 436] width 230 height 550
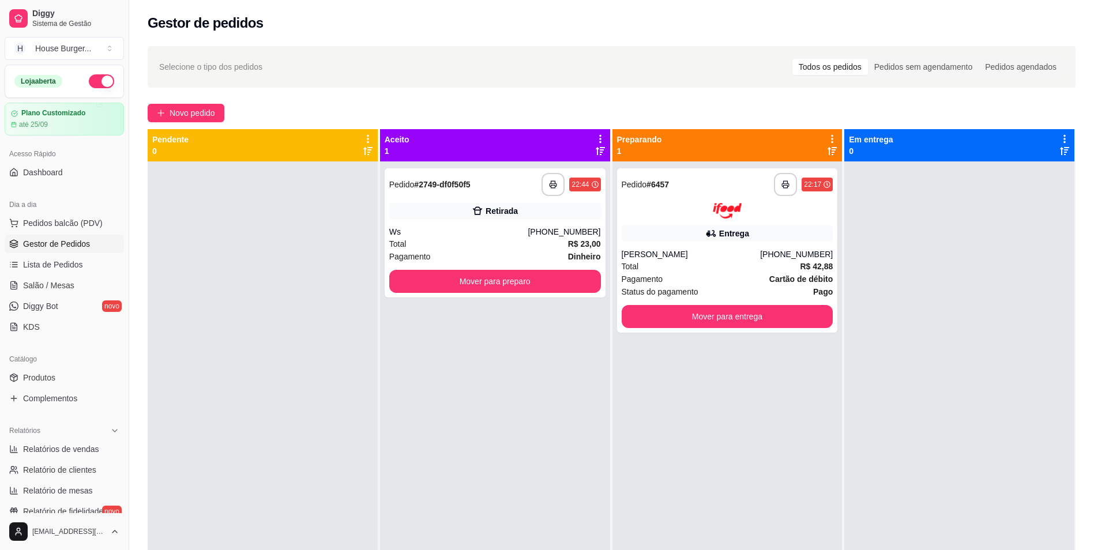
click at [438, 235] on div "Ws" at bounding box center [458, 232] width 139 height 12
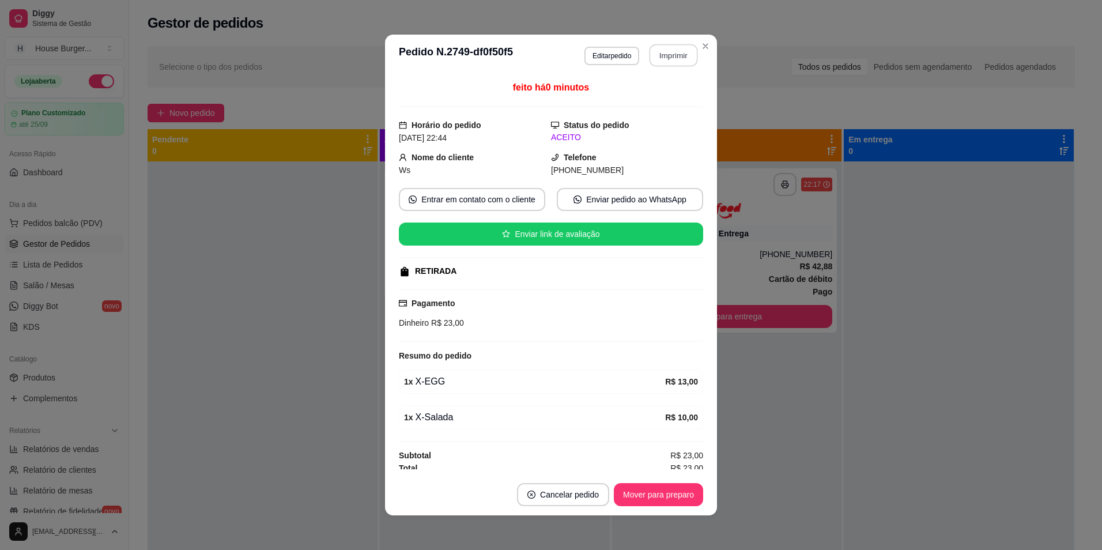
click at [666, 59] on button "Imprimir" at bounding box center [674, 55] width 48 height 22
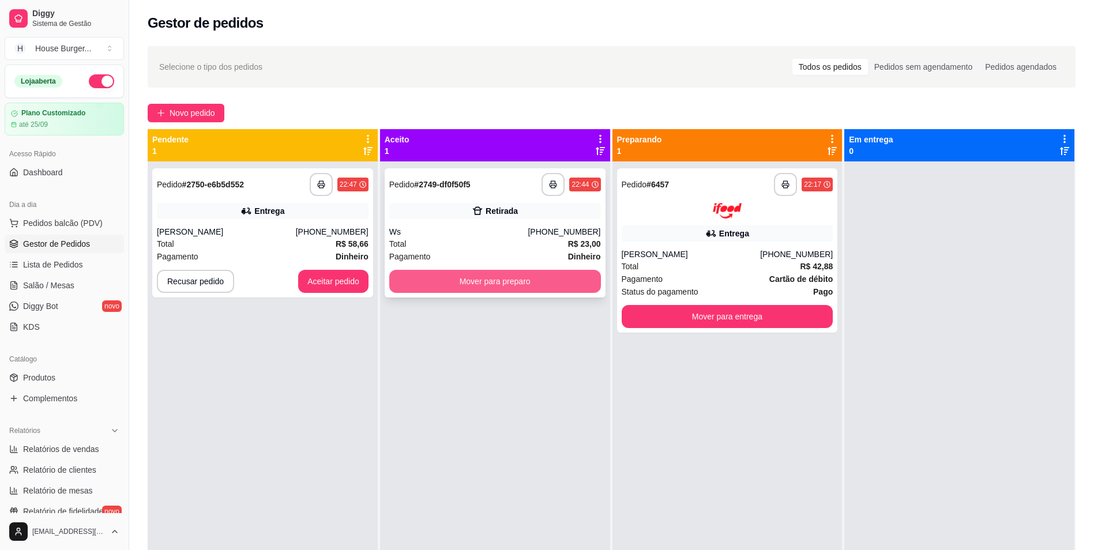
click at [459, 285] on button "Mover para preparo" at bounding box center [495, 281] width 212 height 23
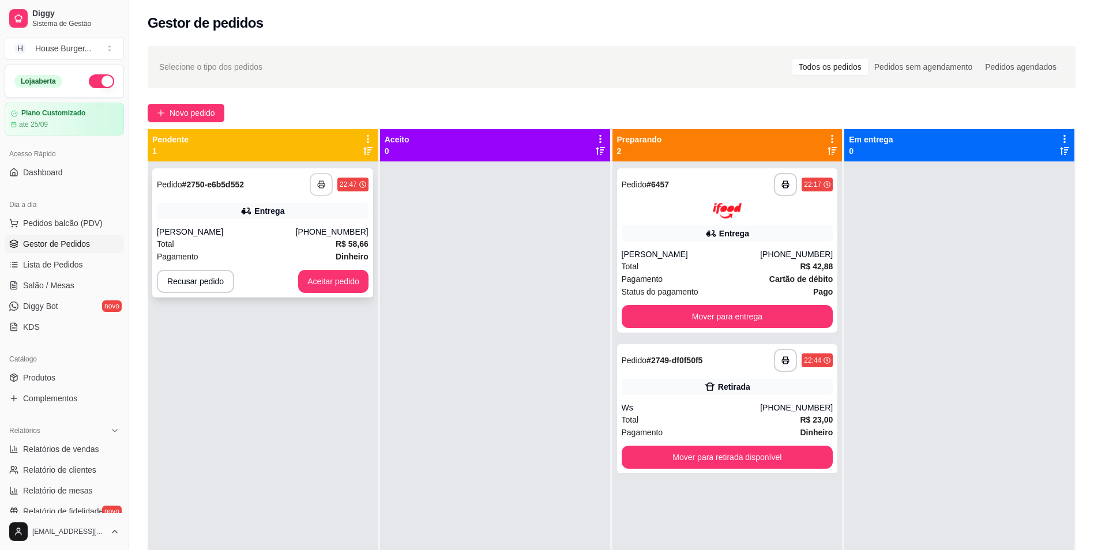
click at [324, 188] on button "button" at bounding box center [321, 184] width 23 height 23
click at [334, 280] on button "Aceitar pedido" at bounding box center [333, 281] width 70 height 23
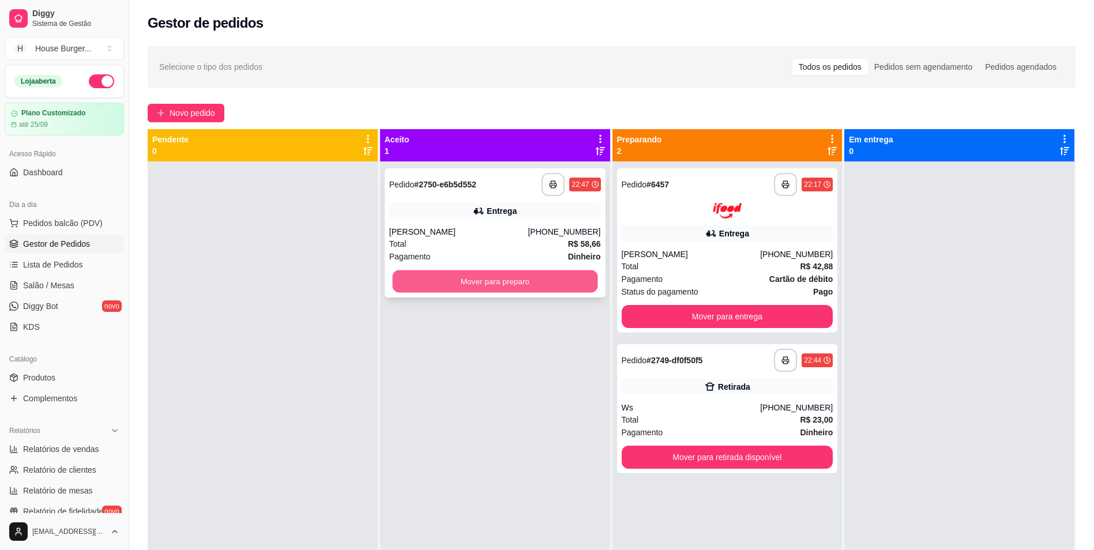
click at [436, 286] on button "Mover para preparo" at bounding box center [494, 281] width 205 height 22
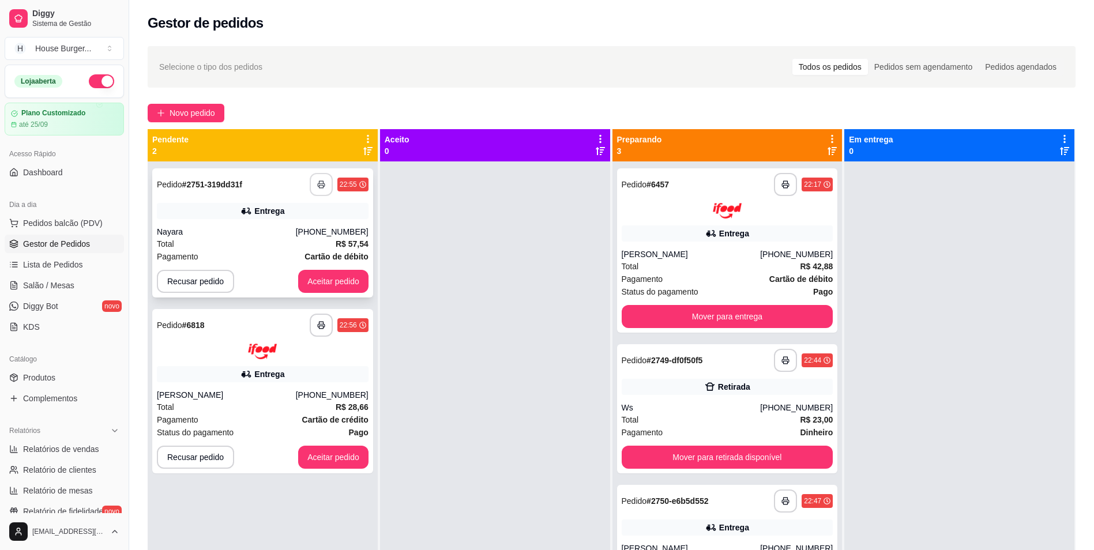
click at [326, 187] on button "button" at bounding box center [321, 184] width 23 height 23
click at [337, 279] on button "Aceitar pedido" at bounding box center [333, 281] width 70 height 23
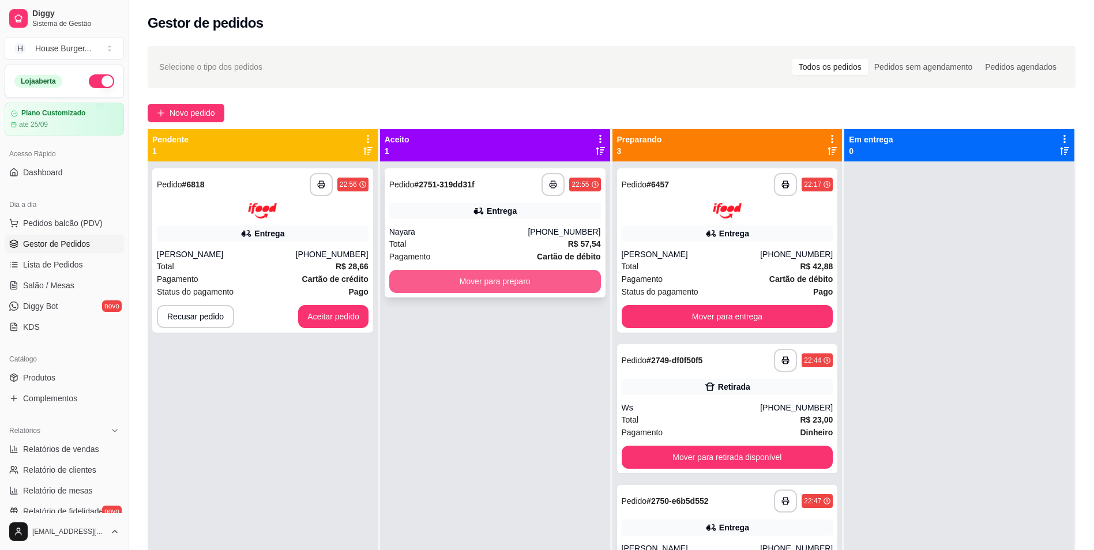
click at [438, 288] on button "Mover para preparo" at bounding box center [495, 281] width 212 height 23
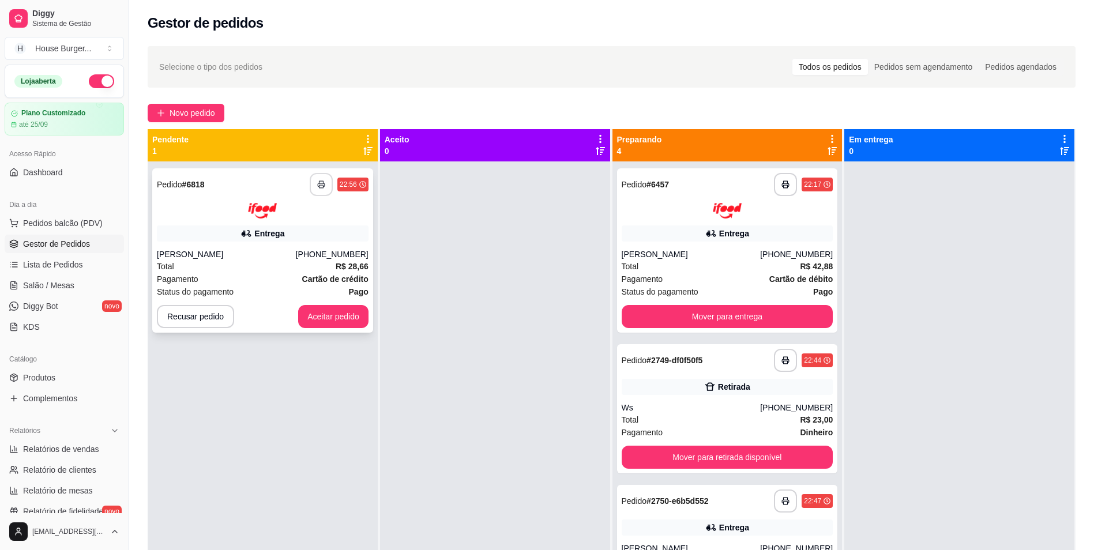
click at [325, 186] on button "button" at bounding box center [321, 184] width 23 height 23
click at [329, 326] on button "Aceitar pedido" at bounding box center [333, 316] width 68 height 22
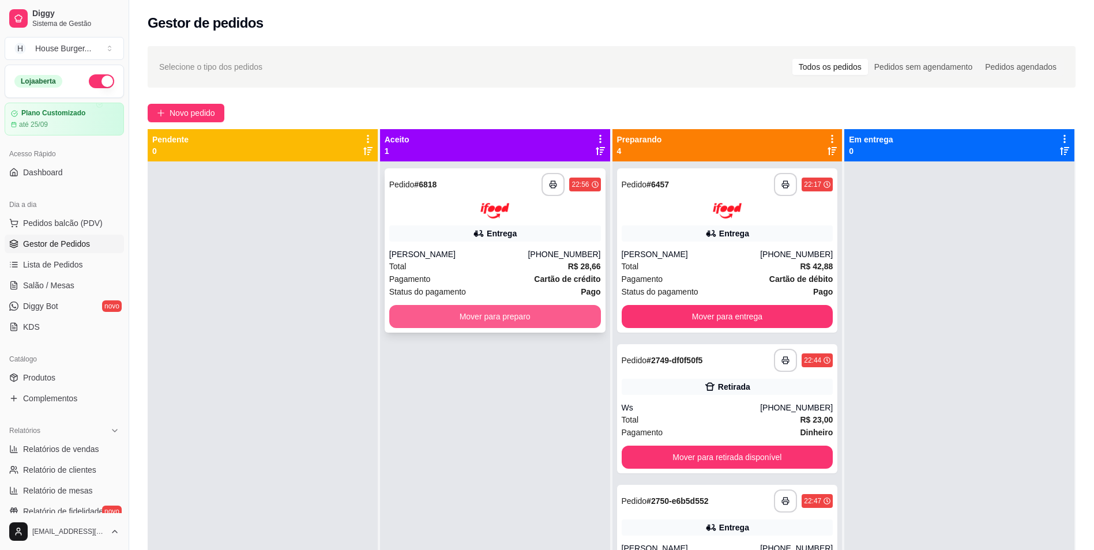
click at [451, 315] on button "Mover para preparo" at bounding box center [495, 316] width 212 height 23
click at [557, 311] on button "Mover para preparo" at bounding box center [495, 316] width 212 height 23
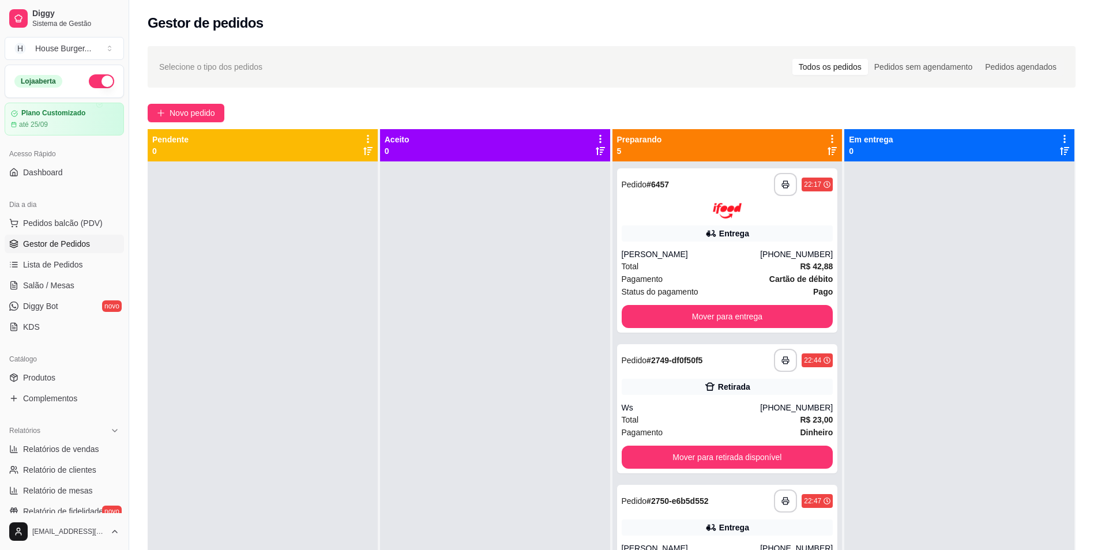
click at [711, 313] on button "Mover para entrega" at bounding box center [726, 316] width 205 height 22
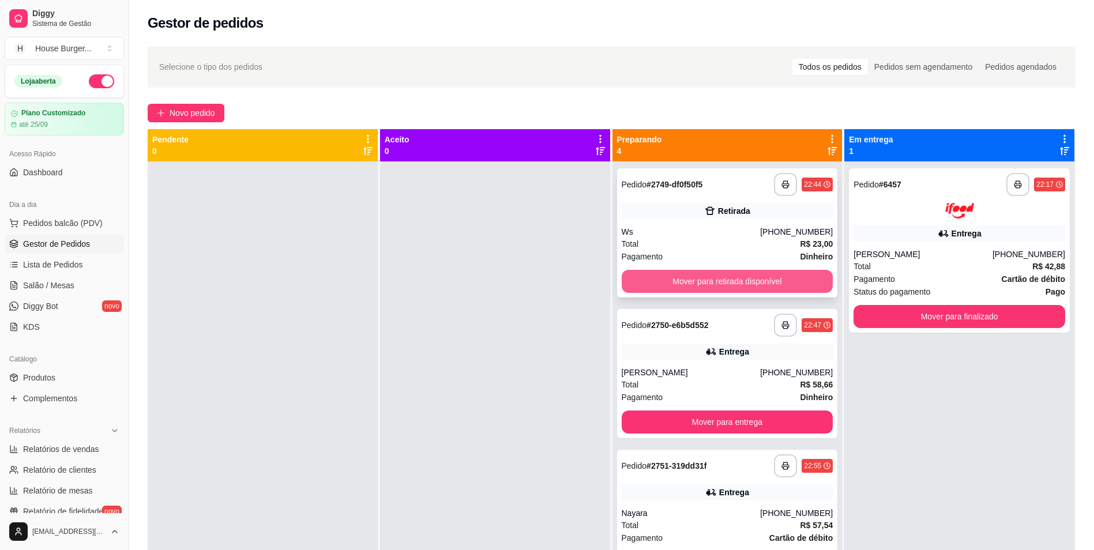
click at [704, 280] on button "Mover para retirada disponível" at bounding box center [727, 281] width 212 height 23
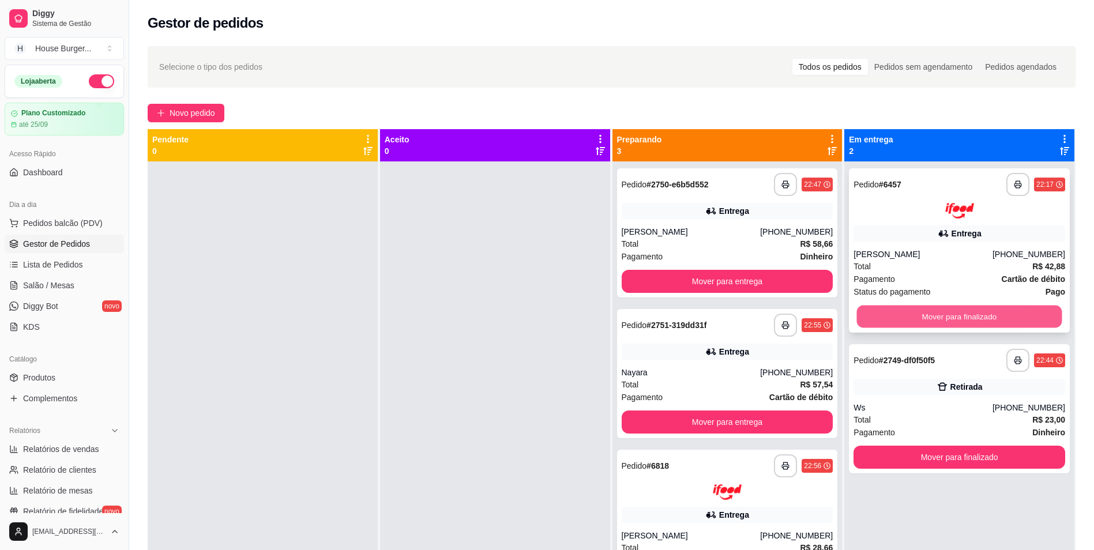
click at [994, 305] on button "Mover para finalizado" at bounding box center [959, 316] width 205 height 22
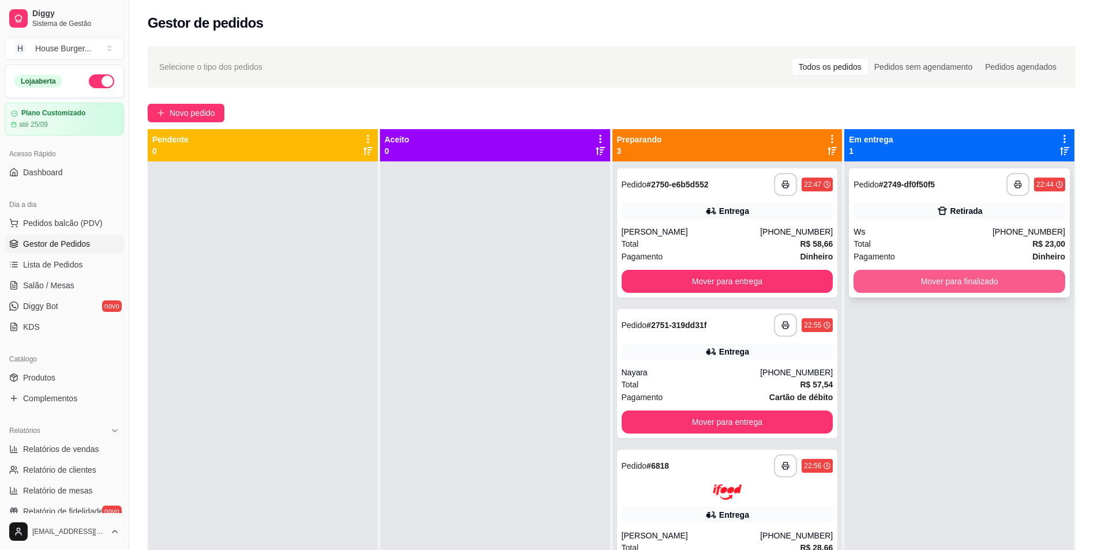
click at [982, 270] on button "Mover para finalizado" at bounding box center [959, 281] width 212 height 23
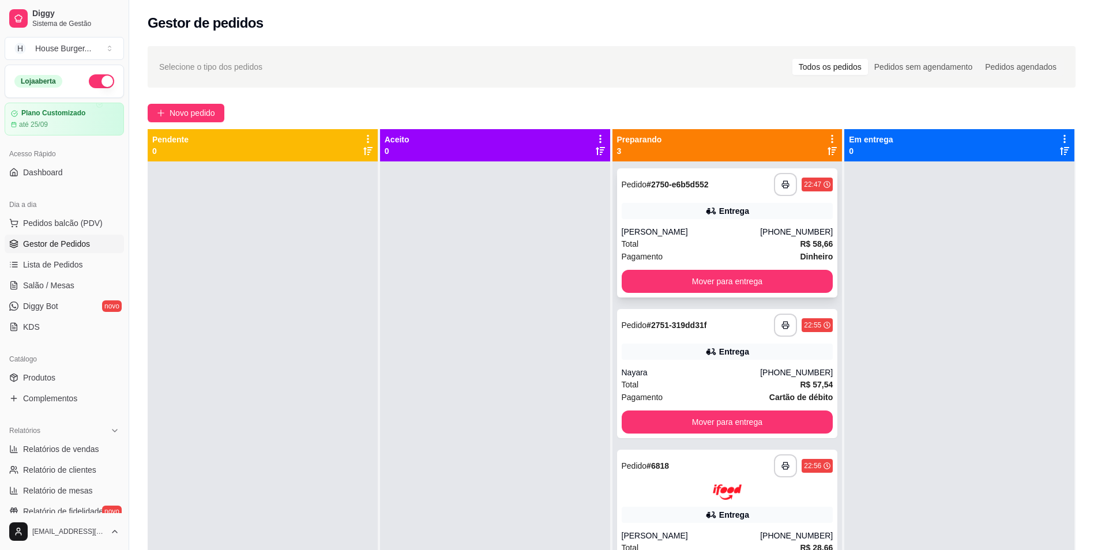
click at [760, 226] on div "[PERSON_NAME]" at bounding box center [690, 232] width 139 height 12
click at [763, 270] on button "Mover para entrega" at bounding box center [726, 281] width 205 height 22
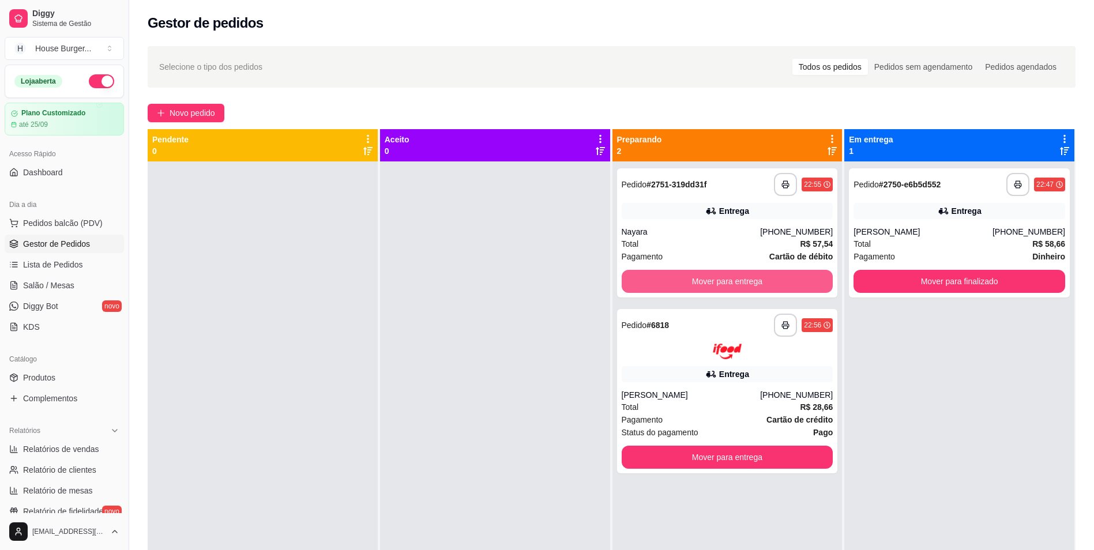
click at [763, 270] on button "Mover para entrega" at bounding box center [727, 281] width 212 height 23
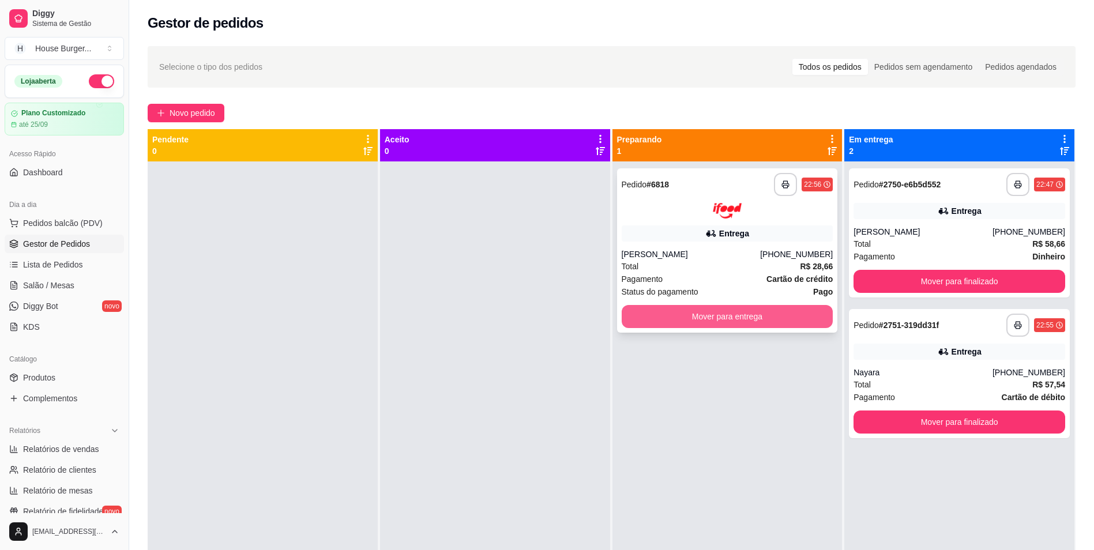
click at [760, 305] on button "Mover para entrega" at bounding box center [727, 316] width 212 height 23
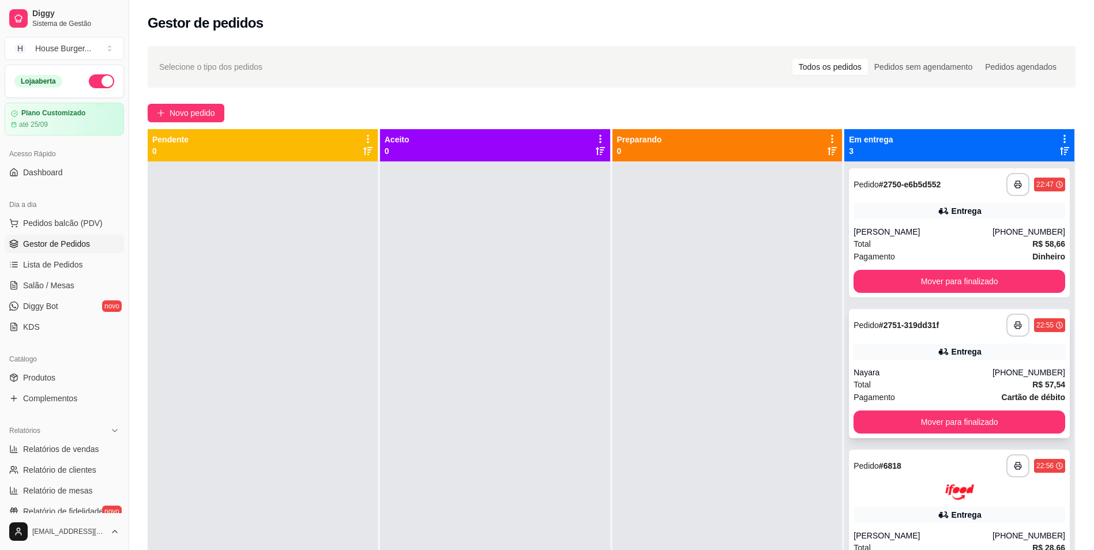
click at [861, 378] on span "Total" at bounding box center [861, 384] width 17 height 13
click at [928, 226] on div "[PERSON_NAME]" at bounding box center [922, 232] width 139 height 12
click at [920, 69] on div "Pedidos sem agendamento" at bounding box center [923, 67] width 111 height 16
click at [868, 59] on input "Pedidos sem agendamento" at bounding box center [868, 59] width 0 height 0
click at [846, 68] on div "Todos os pedidos" at bounding box center [830, 67] width 76 height 16
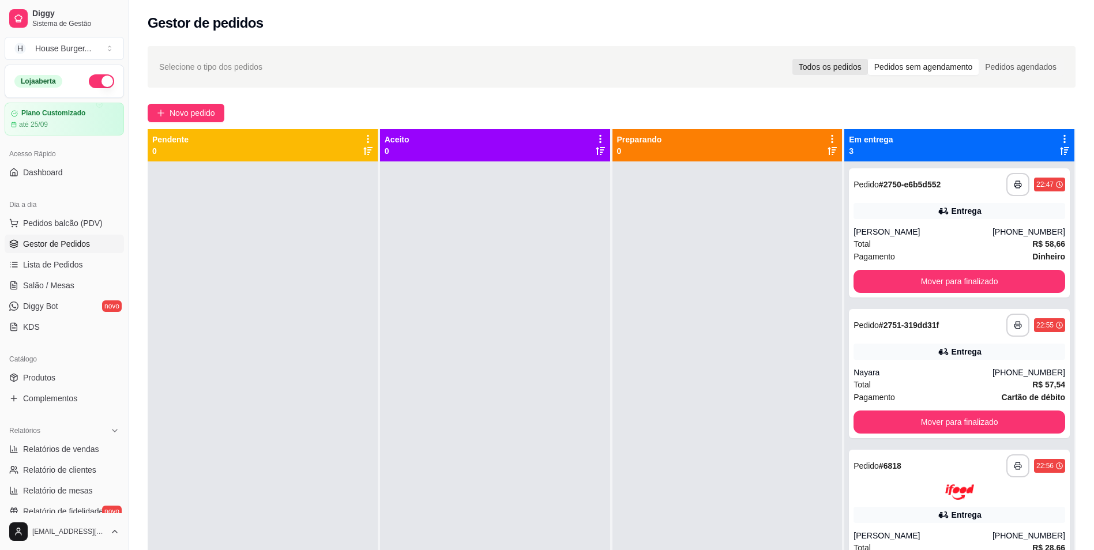
click at [792, 59] on input "Todos os pedidos" at bounding box center [792, 59] width 0 height 0
click at [78, 451] on span "Relatórios de vendas" at bounding box center [61, 449] width 76 height 12
select select "ALL"
select select "0"
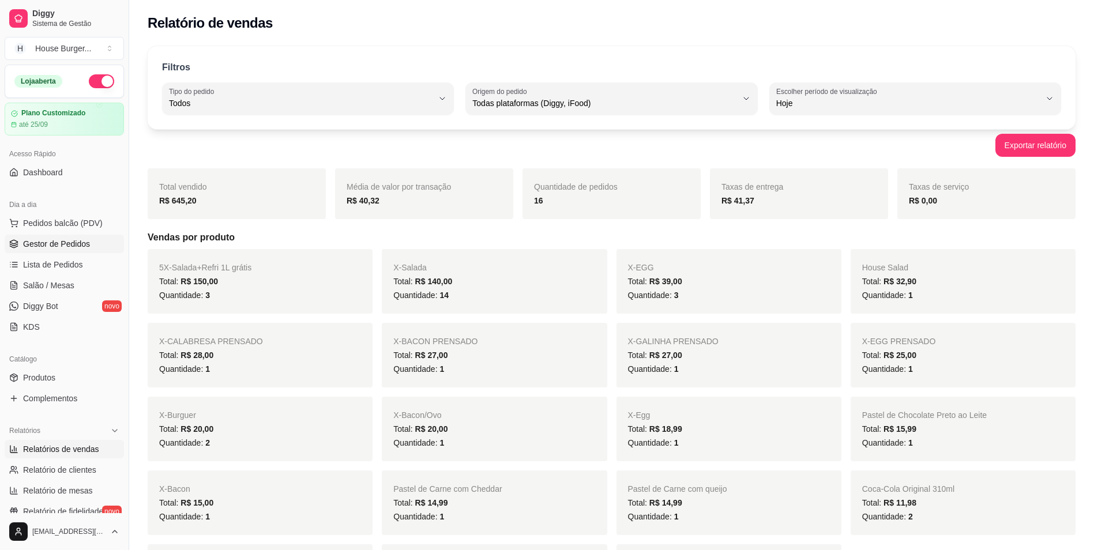
click at [51, 243] on span "Gestor de Pedidos" at bounding box center [56, 244] width 67 height 12
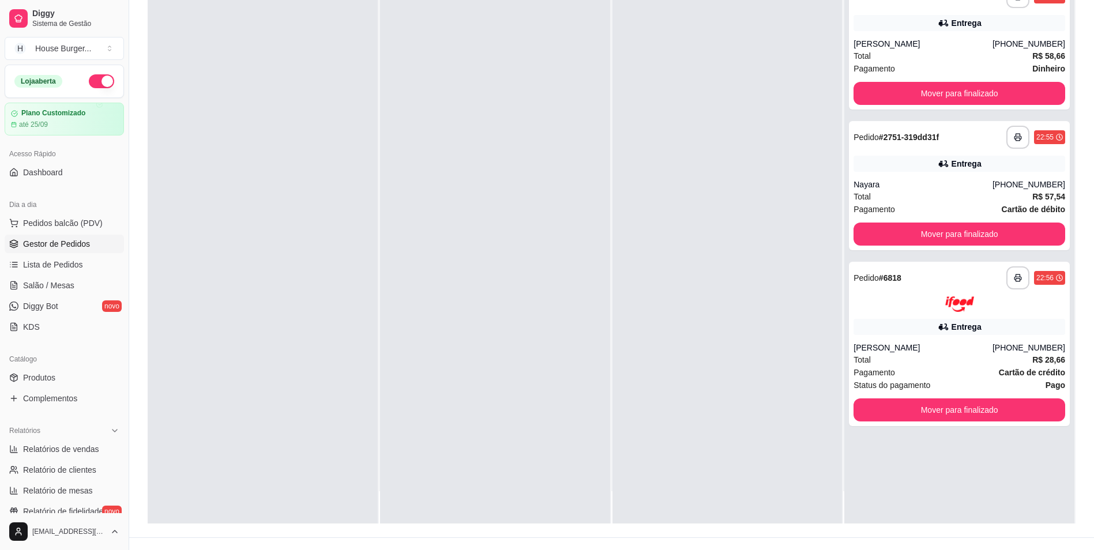
scroll to position [176, 0]
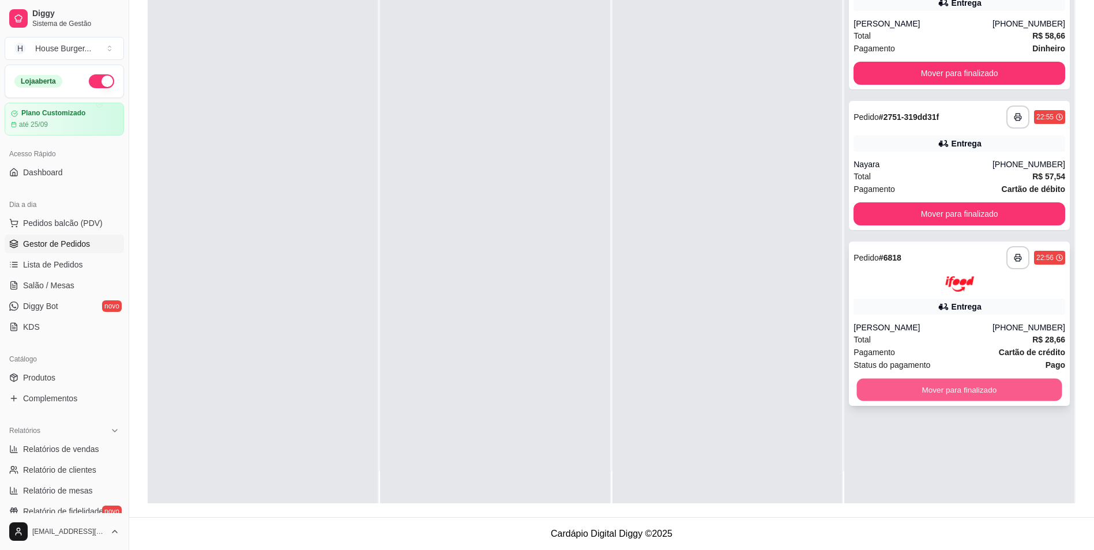
click at [913, 386] on button "Mover para finalizado" at bounding box center [959, 389] width 205 height 22
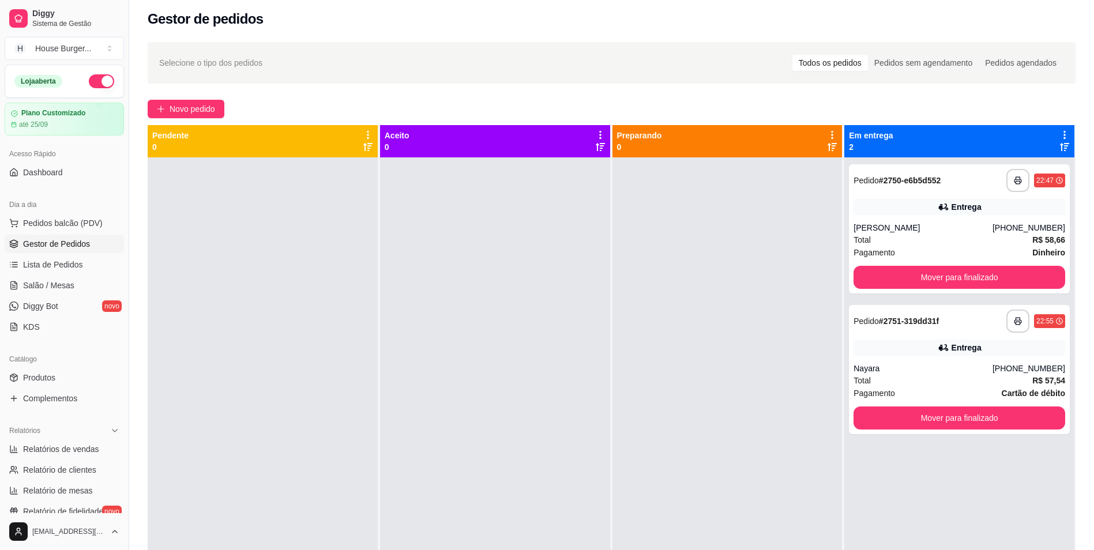
scroll to position [0, 0]
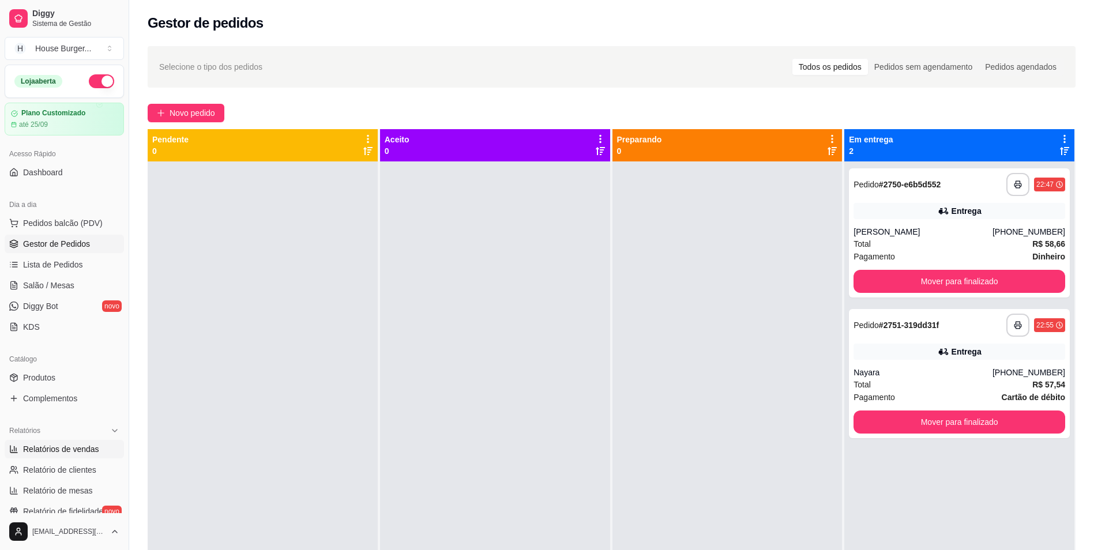
click at [76, 447] on span "Relatórios de vendas" at bounding box center [61, 449] width 76 height 12
select select "ALL"
select select "0"
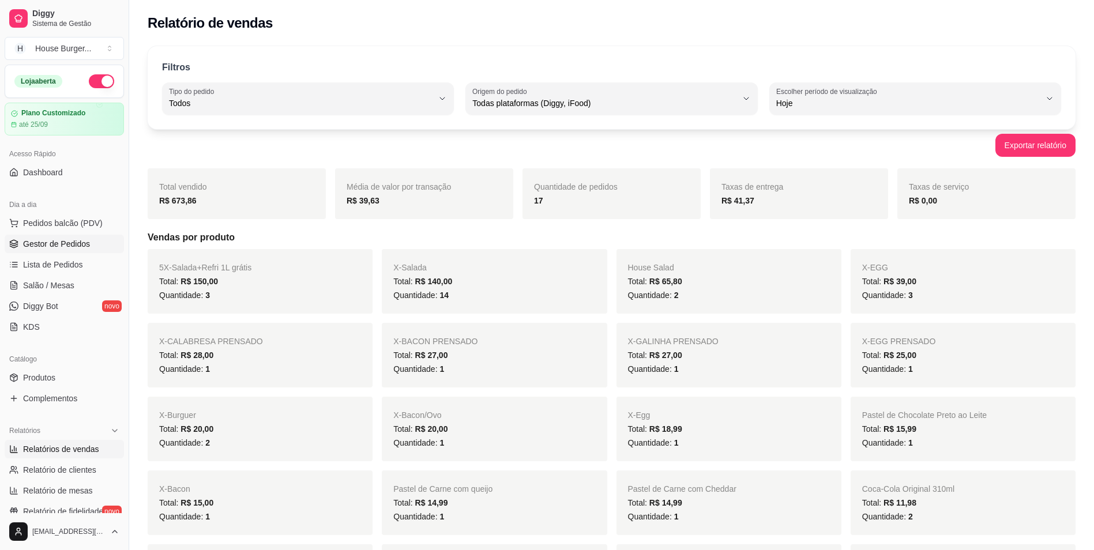
click at [57, 239] on span "Gestor de Pedidos" at bounding box center [56, 244] width 67 height 12
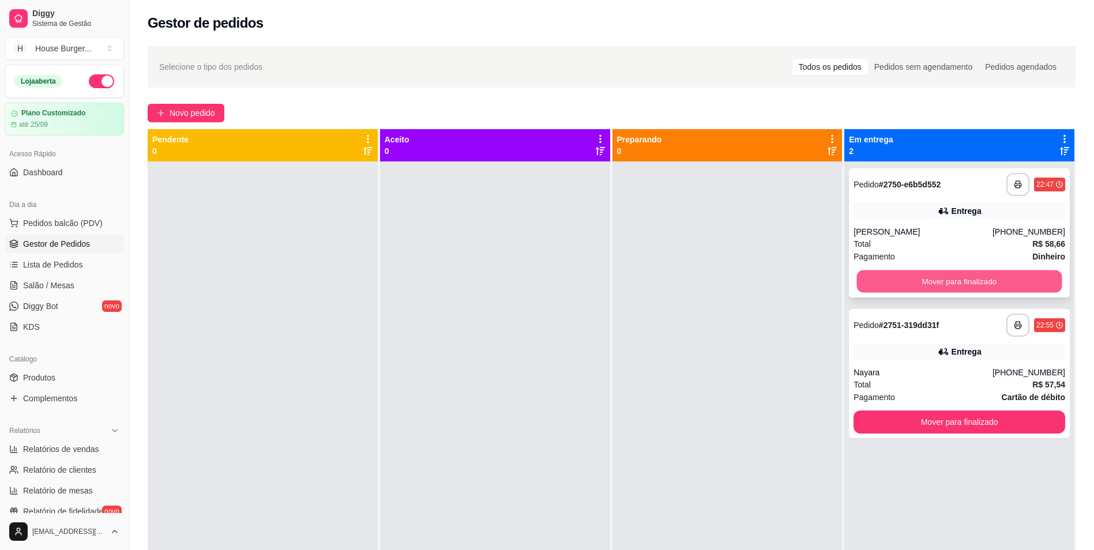
click at [1020, 292] on button "Mover para finalizado" at bounding box center [959, 281] width 205 height 22
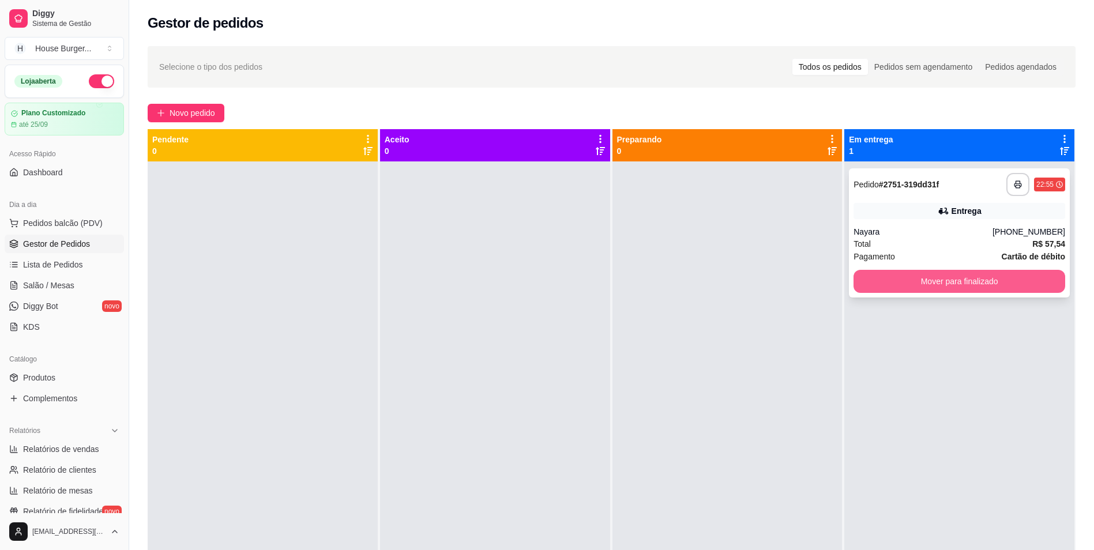
click at [1017, 289] on button "Mover para finalizado" at bounding box center [959, 281] width 212 height 23
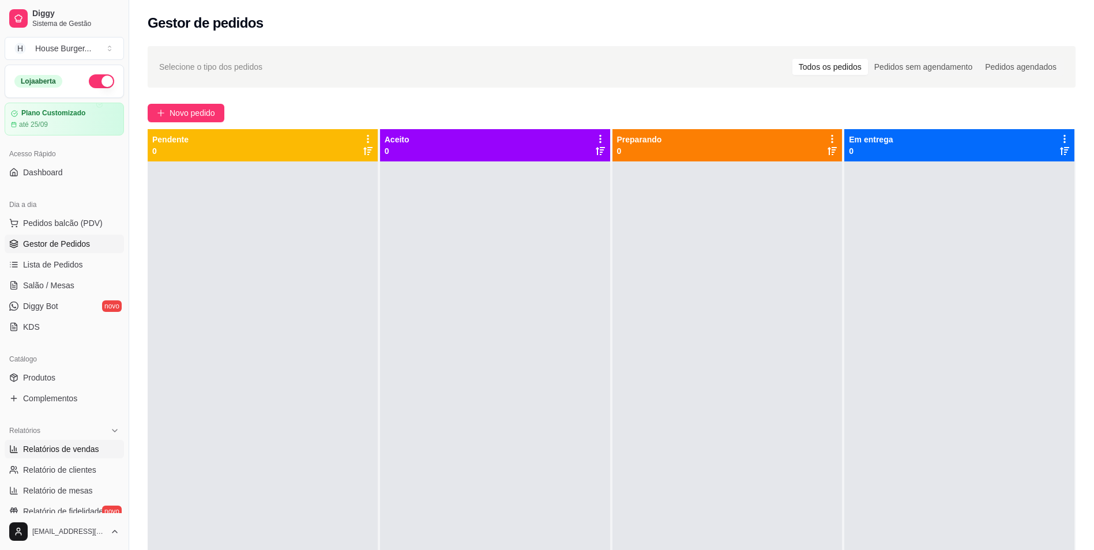
click at [71, 443] on span "Relatórios de vendas" at bounding box center [61, 449] width 76 height 12
select select "ALL"
select select "0"
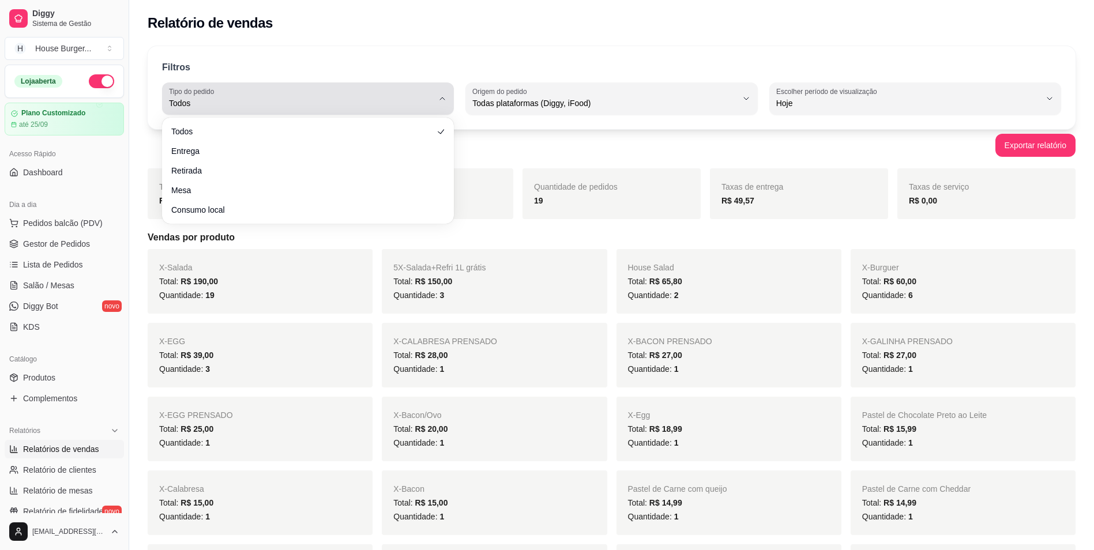
click at [278, 105] on span "Todos" at bounding box center [301, 103] width 264 height 12
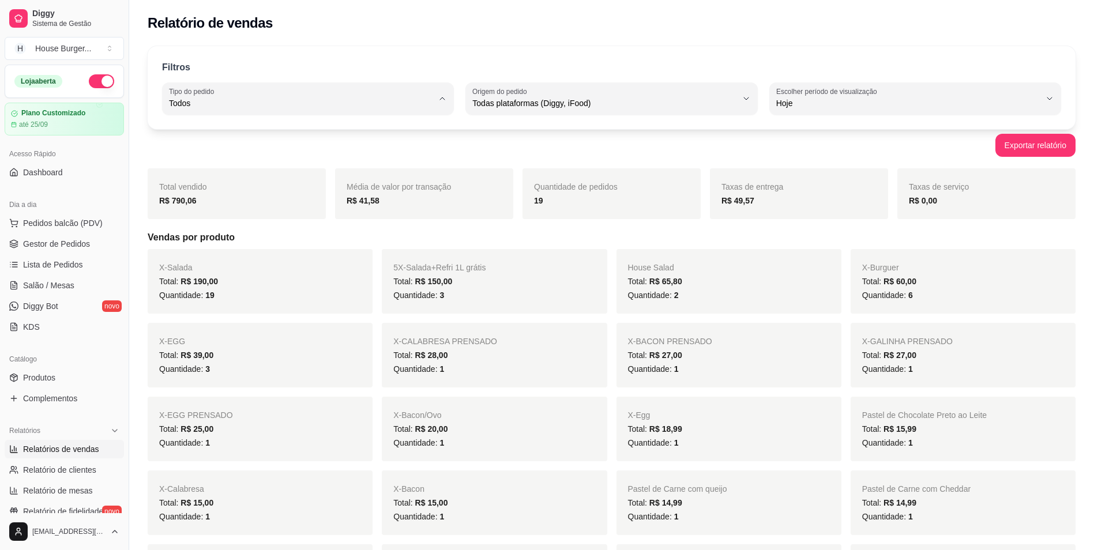
click at [221, 149] on span "Entrega" at bounding box center [301, 149] width 251 height 11
type input "DELIVERY"
select select "DELIVERY"
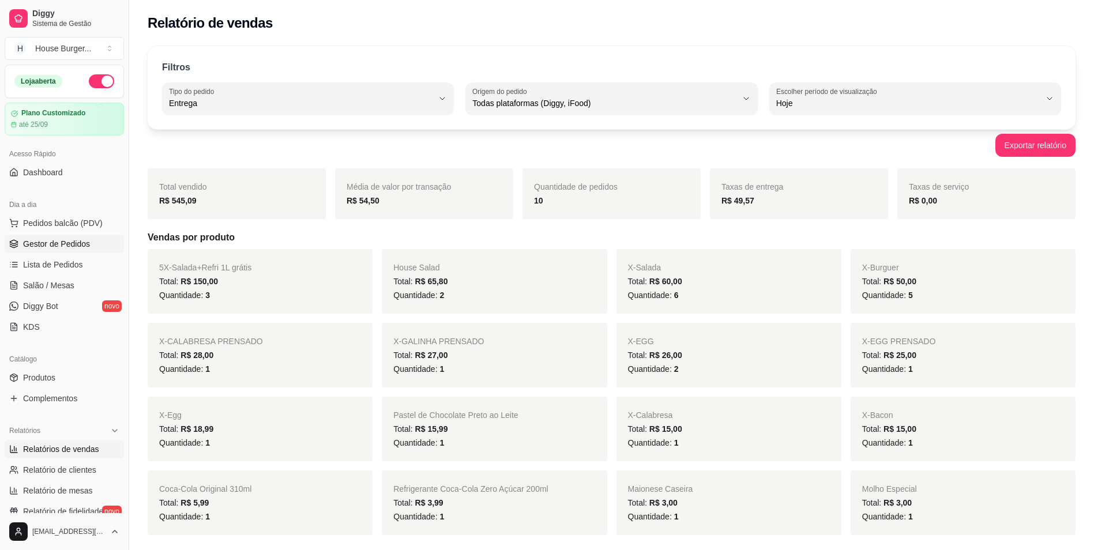
click at [23, 249] on span "Gestor de Pedidos" at bounding box center [56, 244] width 67 height 12
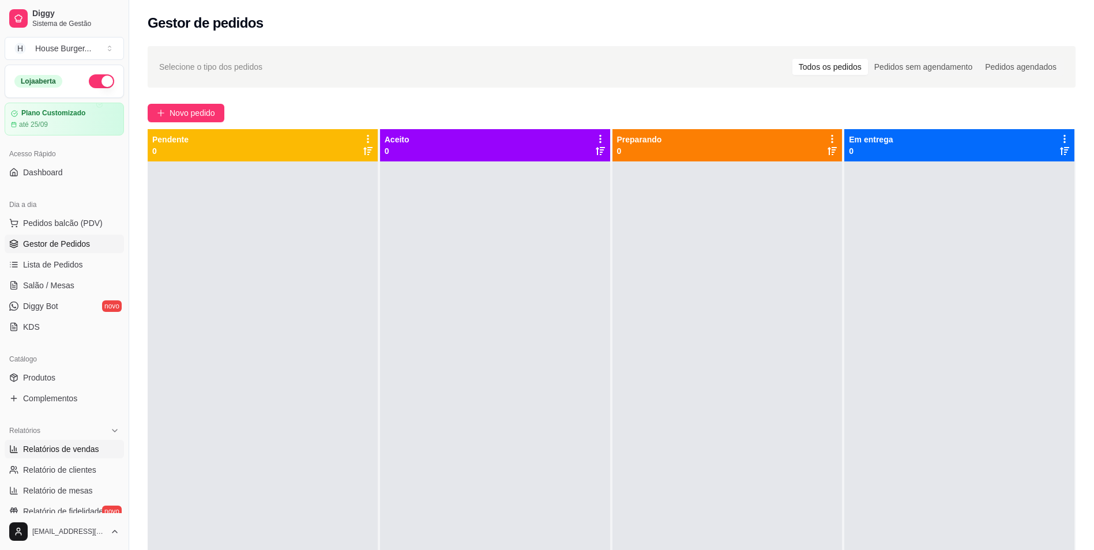
click at [45, 454] on span "Relatórios de vendas" at bounding box center [61, 449] width 76 height 12
select select "ALL"
select select "0"
